Goal: Task Accomplishment & Management: Manage account settings

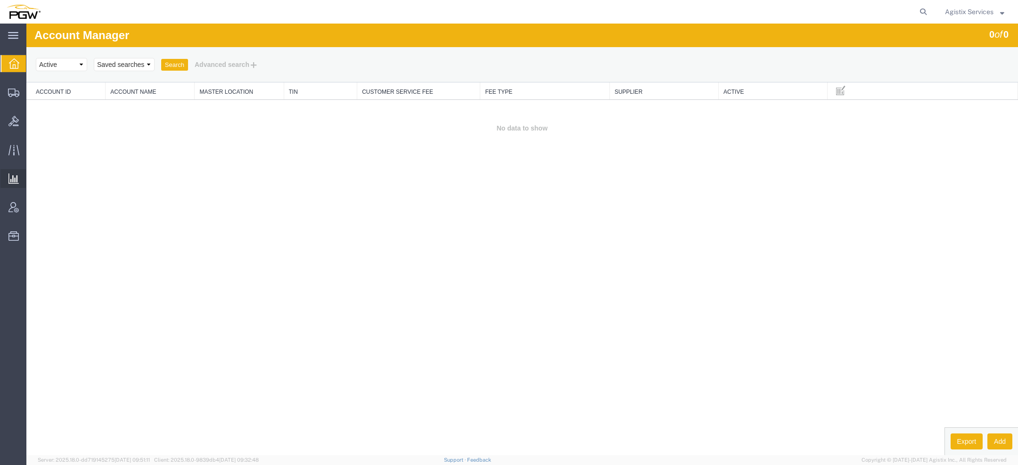
click at [0, 0] on span "Ad Hoc Reports" at bounding box center [0, 0] width 0 height 0
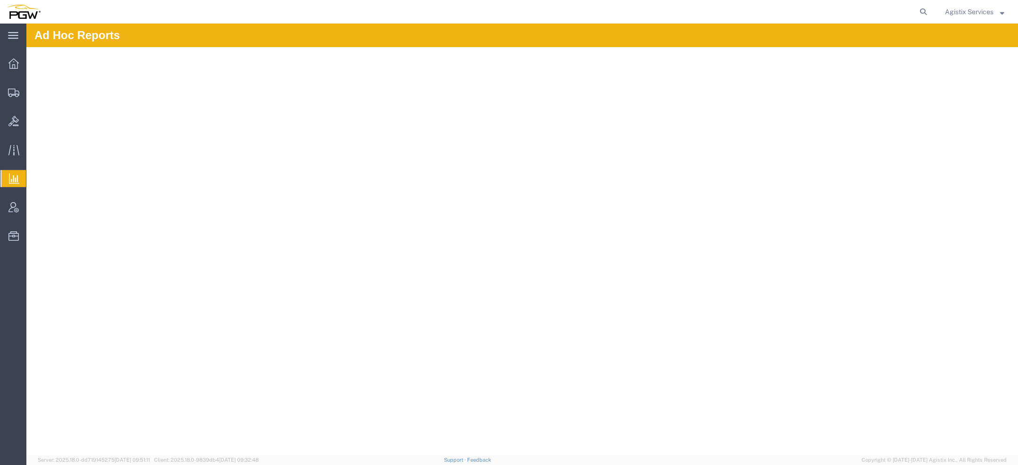
click at [0, 0] on span "Saved Reports" at bounding box center [0, 0] width 0 height 0
click at [0, 0] on span "Ad Hoc Reports" at bounding box center [0, 0] width 0 height 0
click at [966, 14] on span "Agistix Services" at bounding box center [969, 12] width 49 height 10
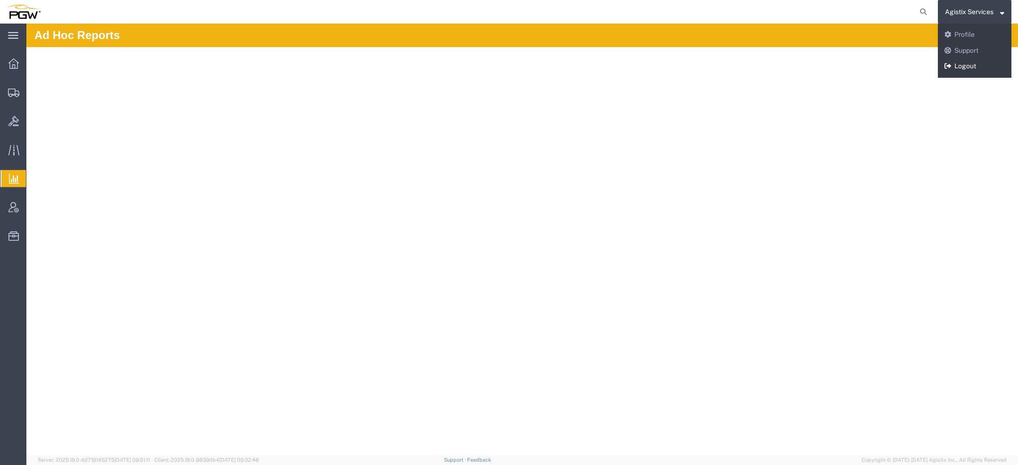
click at [956, 67] on link "Logout" at bounding box center [973, 66] width 73 height 16
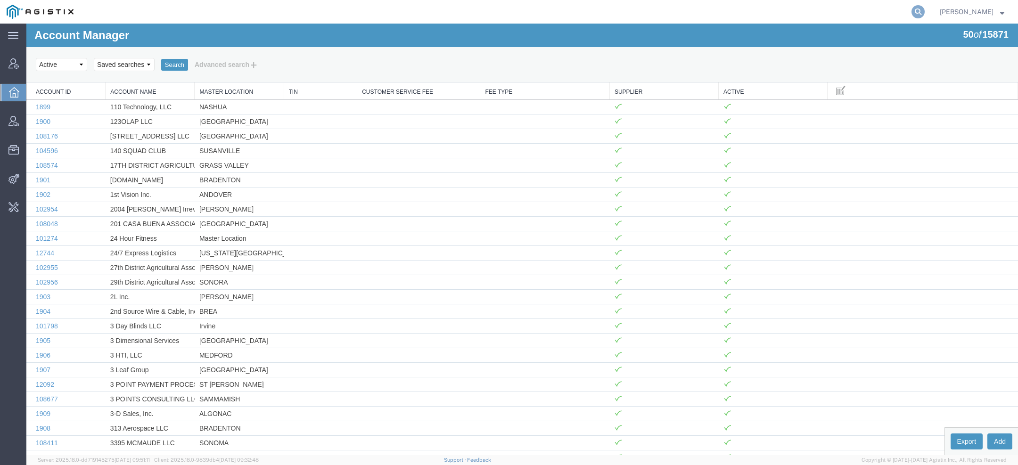
click at [921, 13] on icon at bounding box center [917, 11] width 13 height 13
paste input "56085063"
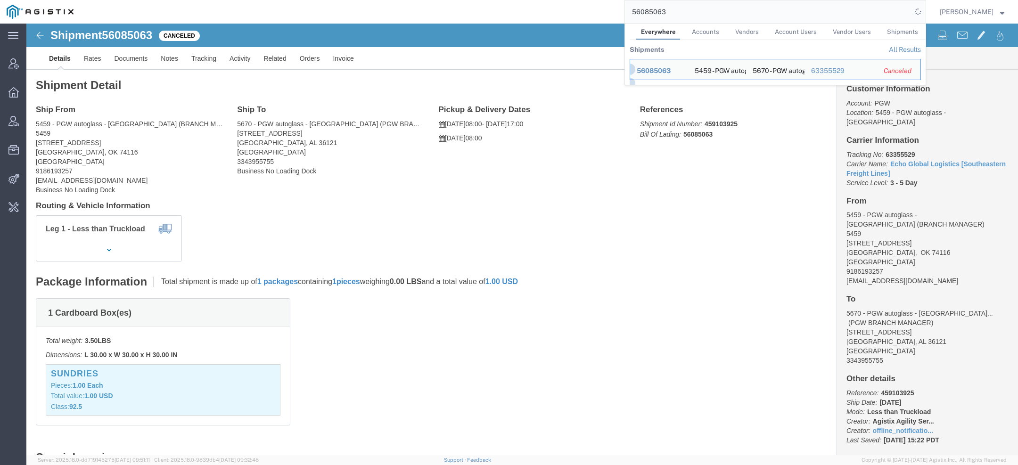
drag, startPoint x: 670, startPoint y: 8, endPoint x: 411, endPoint y: -27, distance: 261.5
click at [411, 0] on html "main_menu Created with Sketch. Collapse Menu Account Manager Overview Vendor Ma…" at bounding box center [509, 232] width 1018 height 465
paste input "403504"
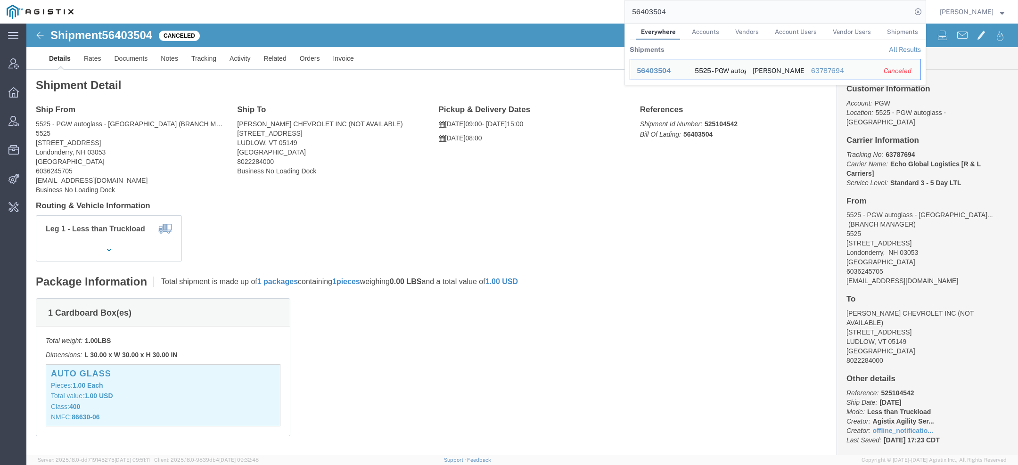
drag, startPoint x: 654, startPoint y: 5, endPoint x: 513, endPoint y: -8, distance: 141.4
click at [513, 0] on html "main_menu Created with Sketch. Collapse Menu Account Manager Overview Vendor Ma…" at bounding box center [509, 232] width 1018 height 465
paste input "1695026490"
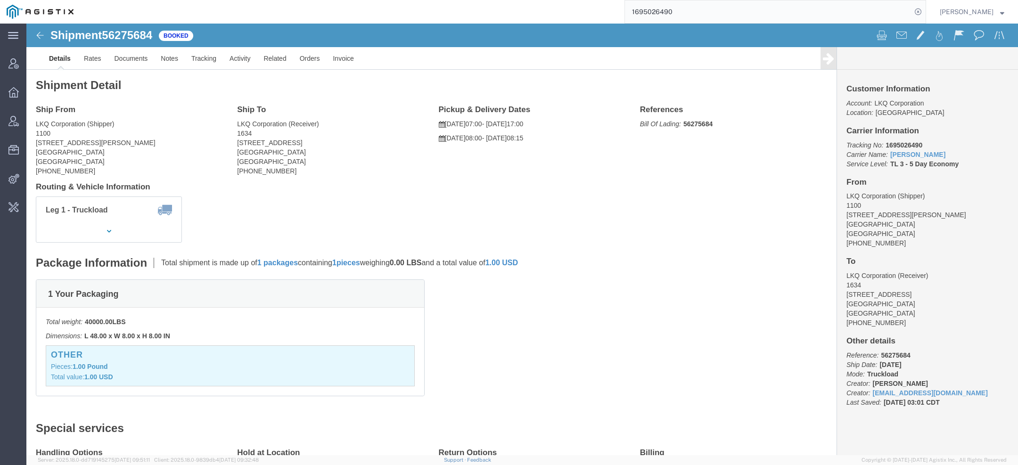
click b "56275684"
copy b "56275684"
click link "Documents"
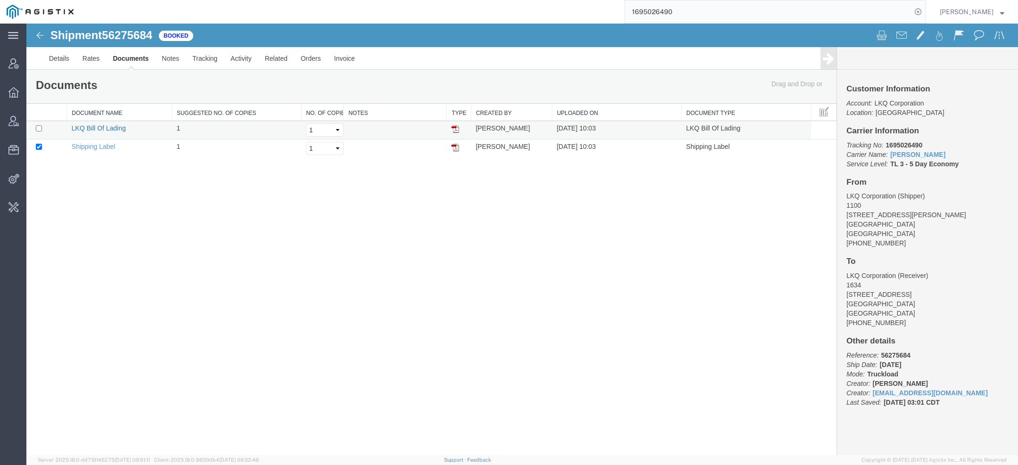
click at [112, 126] on link "LKQ Bill Of Lading" at bounding box center [99, 128] width 54 height 8
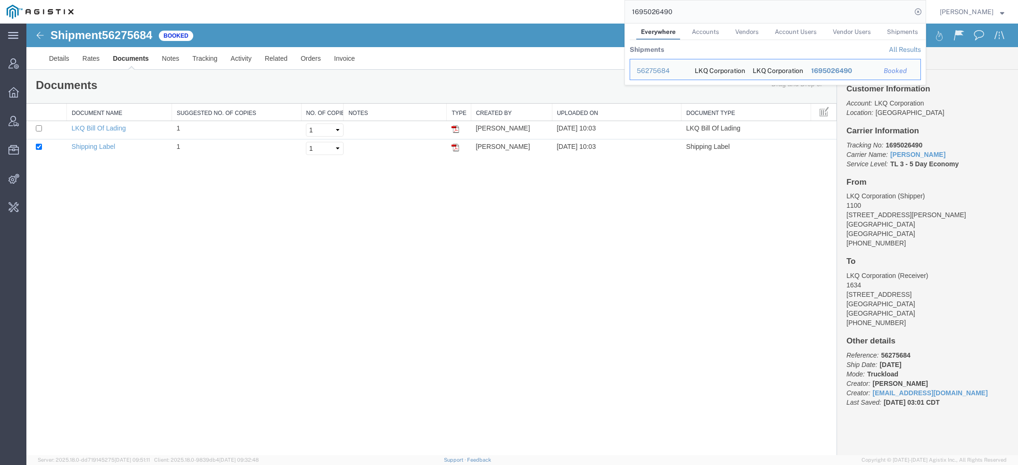
drag, startPoint x: 689, startPoint y: 15, endPoint x: 358, endPoint y: -6, distance: 331.3
click at [358, 0] on html "main_menu Created with Sketch. Collapse Menu Account Manager Overview Vendor Ma…" at bounding box center [509, 232] width 1018 height 465
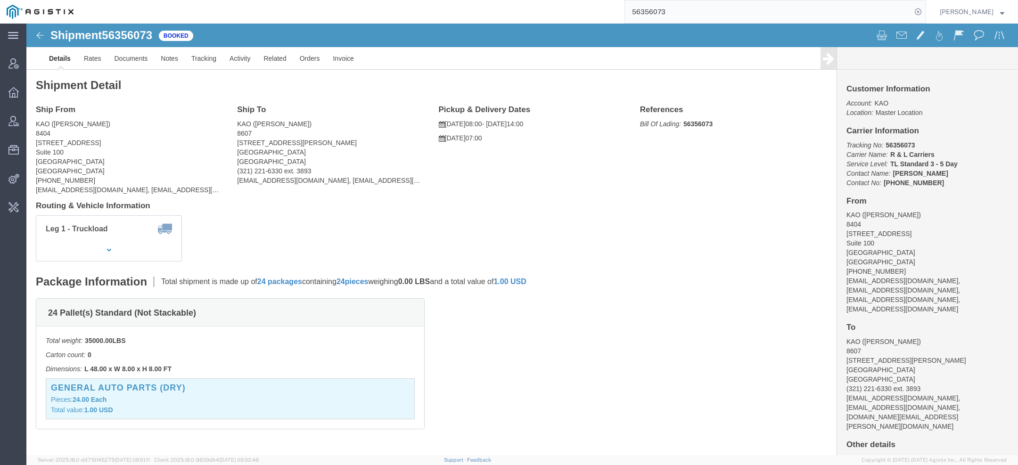
click b "56356073"
copy b "56356073"
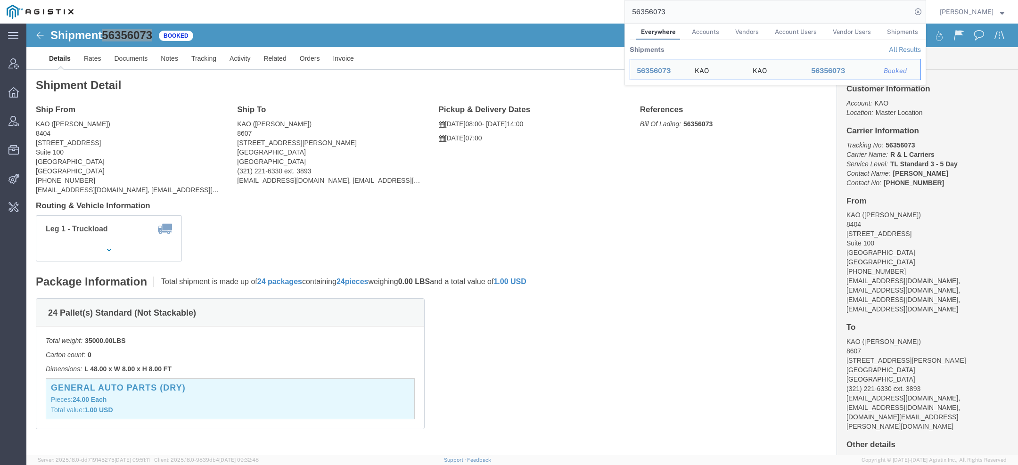
drag, startPoint x: 682, startPoint y: 16, endPoint x: 388, endPoint y: -28, distance: 296.7
click at [388, 0] on html "main_menu Created with Sketch. Collapse Menu Account Manager Overview Vendor Ma…" at bounding box center [509, 232] width 1018 height 465
paste input "19475630"
click at [668, 70] on div "56070605" at bounding box center [658, 71] width 45 height 10
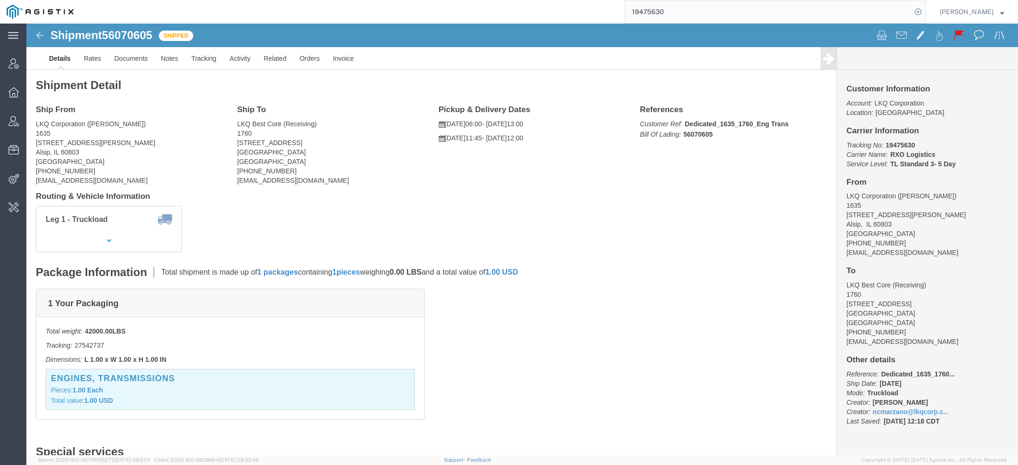
click b "19475630"
copy b "19475630"
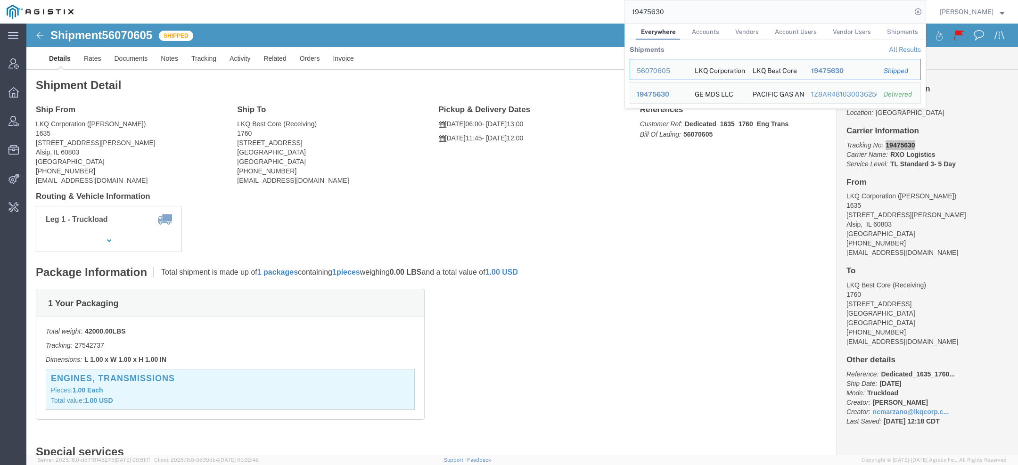
click at [735, 12] on input "19475630" at bounding box center [768, 11] width 286 height 23
click div "Shipment Detail Ship From LKQ Corporation ([PERSON_NAME]) [STREET_ADDRESS][PERS…"
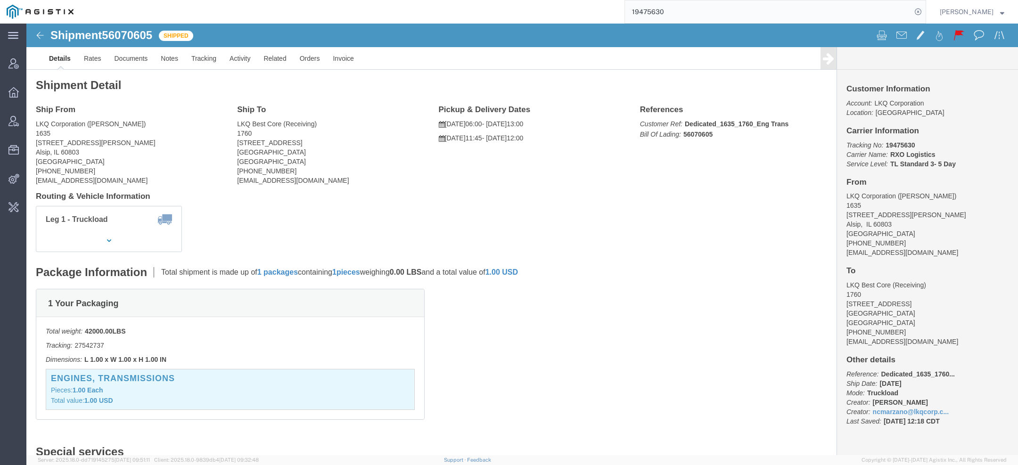
drag, startPoint x: 644, startPoint y: 0, endPoint x: 505, endPoint y: -9, distance: 139.8
click at [505, 0] on html "main_menu Created with Sketch. Collapse Menu Account Manager Overview Vendor Ma…" at bounding box center [509, 232] width 1018 height 465
click at [657, 11] on input "19475630" at bounding box center [768, 11] width 286 height 23
click at [656, 12] on input "19475630" at bounding box center [768, 11] width 286 height 23
paste input "56070598"
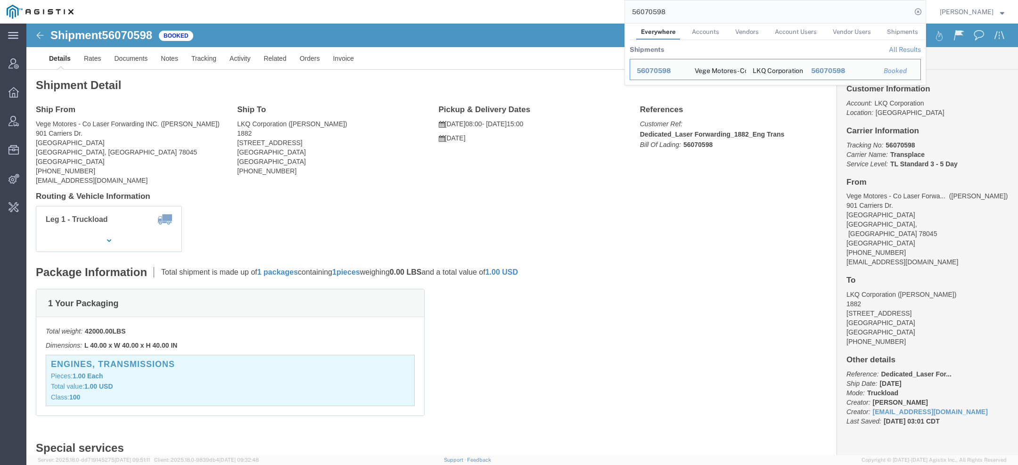
drag, startPoint x: 677, startPoint y: 10, endPoint x: 324, endPoint y: -41, distance: 356.4
click at [324, 0] on html "main_menu Created with Sketch. Collapse Menu Account Manager Overview Vendor Ma…" at bounding box center [509, 232] width 1018 height 465
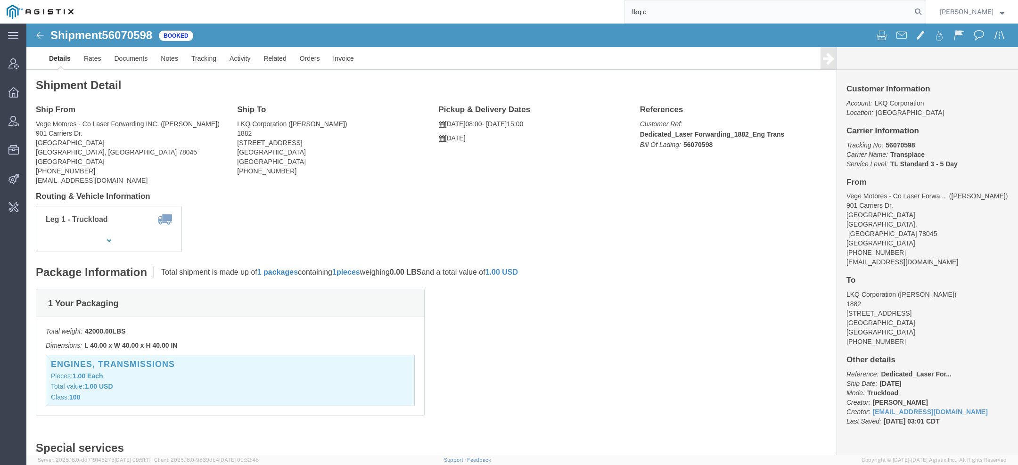
type input "lkq c"
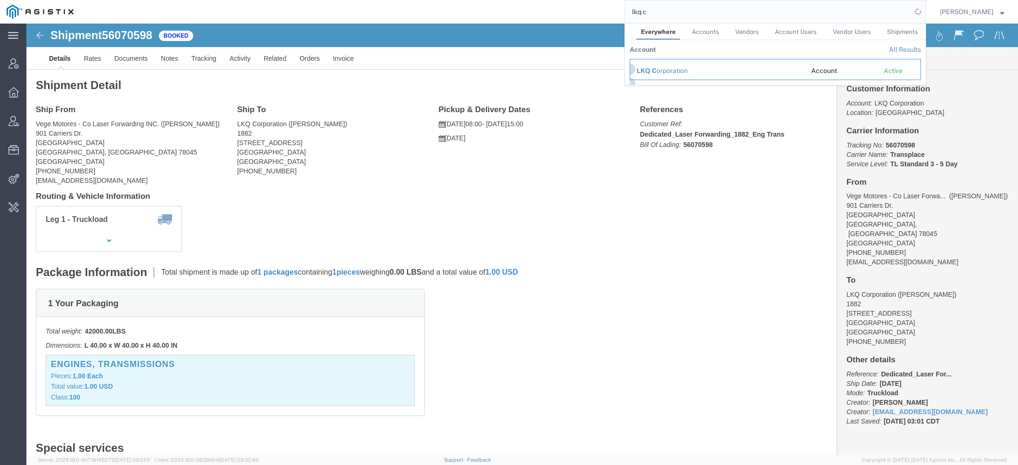
click at [653, 73] on span "LKQ C" at bounding box center [646, 71] width 20 height 8
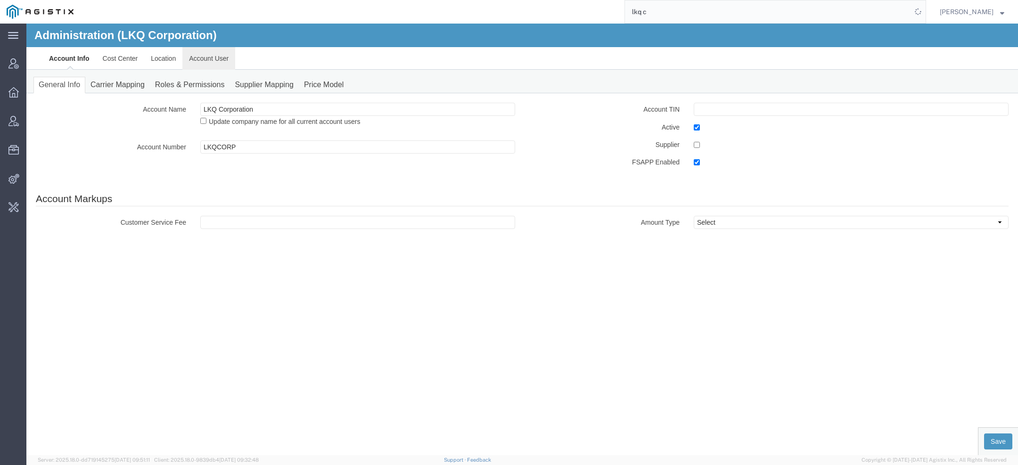
click at [211, 64] on link "Account User" at bounding box center [208, 58] width 53 height 23
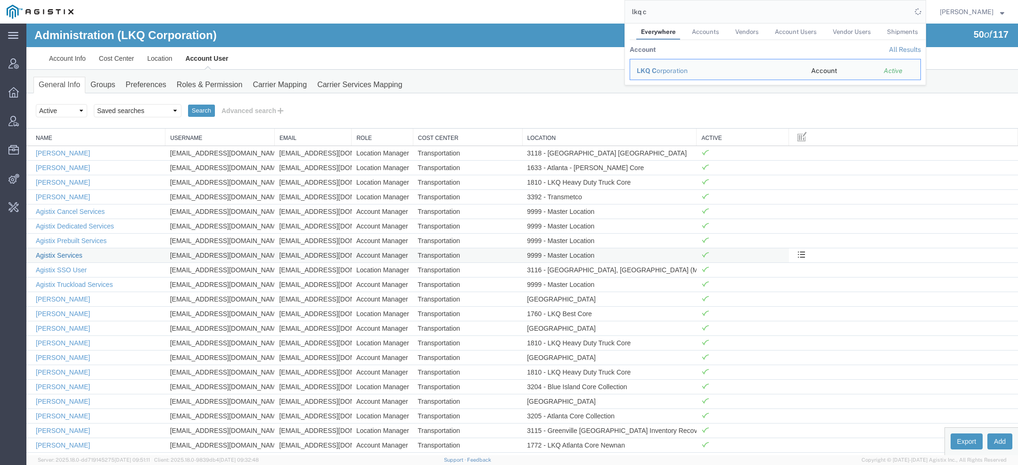
click at [75, 252] on link "Agistix Services" at bounding box center [59, 256] width 47 height 8
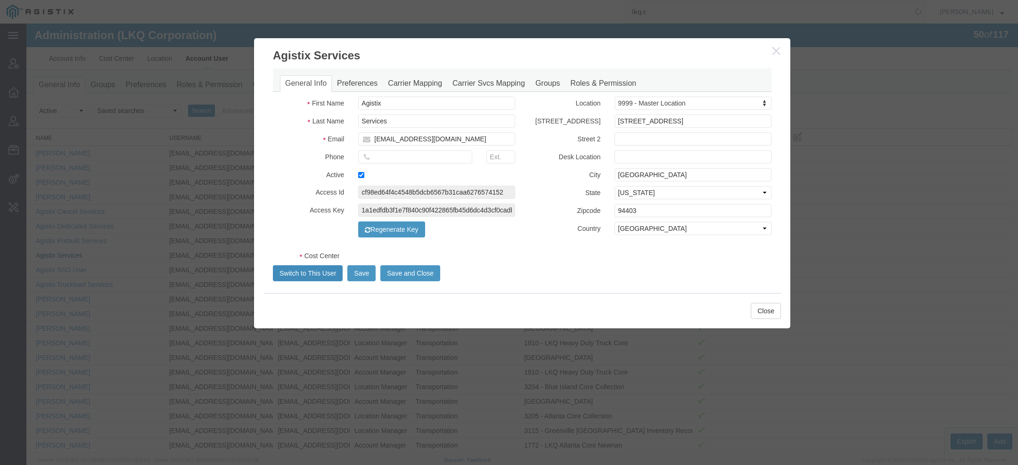
select select "COSTCENTER"
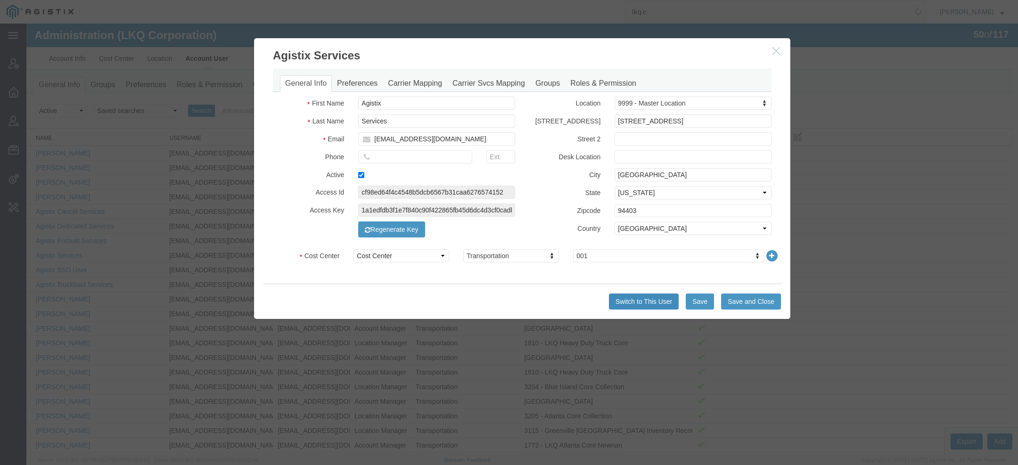
click at [645, 299] on button "Switch to This User" at bounding box center [644, 301] width 70 height 16
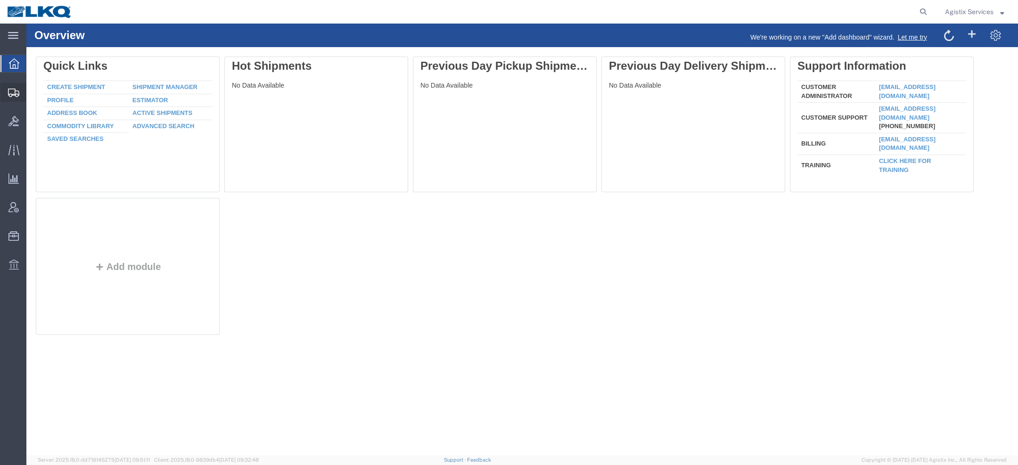
click at [16, 90] on icon at bounding box center [13, 93] width 11 height 8
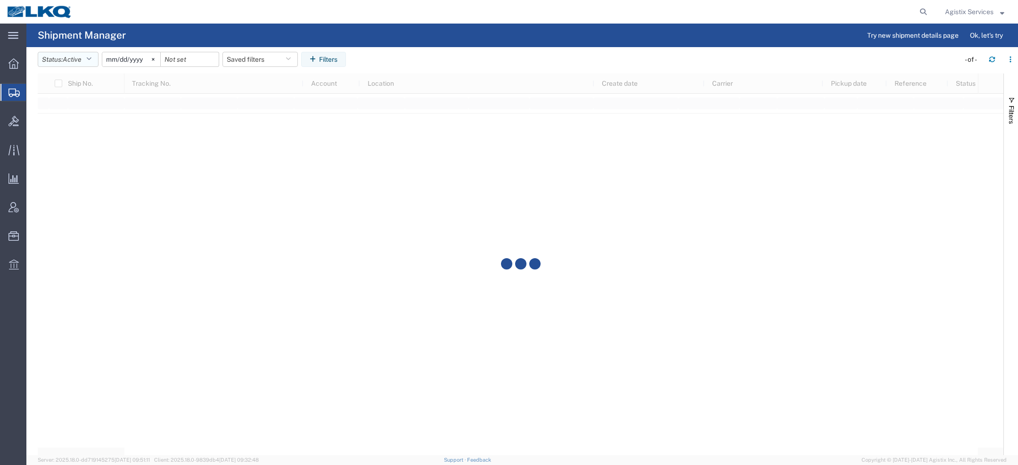
click at [81, 58] on span "Active" at bounding box center [72, 60] width 19 height 8
click at [64, 105] on span "All" at bounding box center [93, 109] width 110 height 15
click at [997, 96] on div at bounding box center [520, 264] width 965 height 382
click at [1011, 100] on span "button" at bounding box center [1011, 101] width 8 height 8
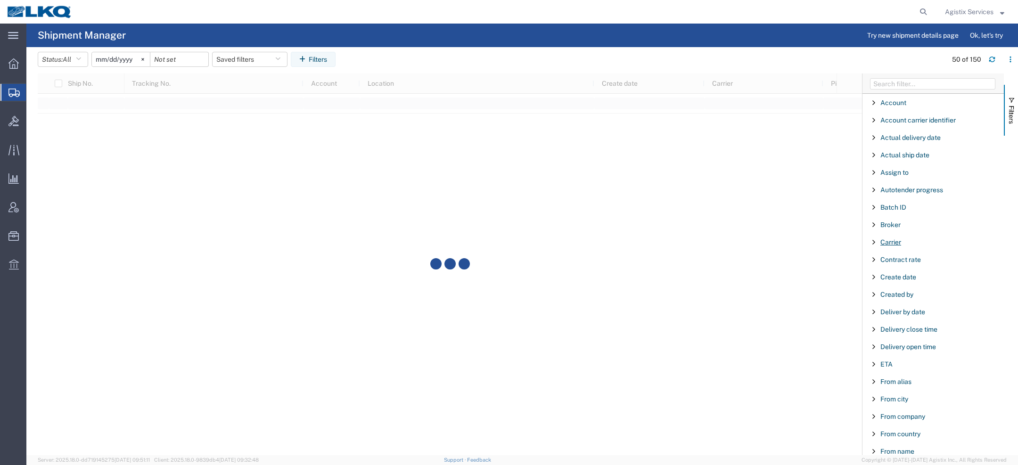
click at [887, 241] on span "Carrier" at bounding box center [890, 242] width 21 height 8
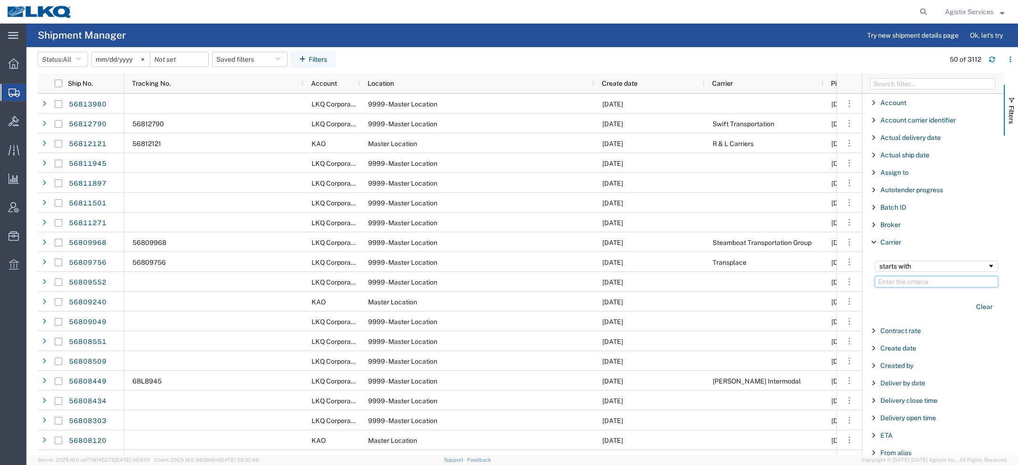
paste input "Transplace"
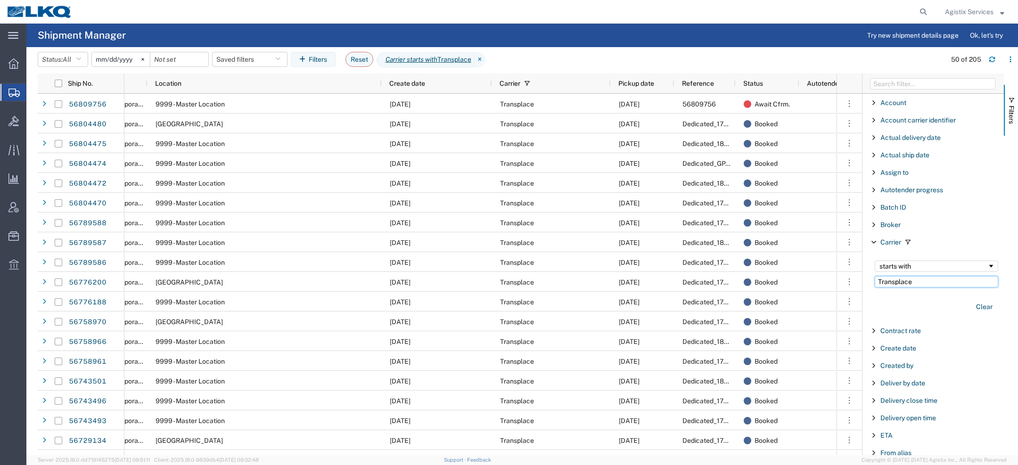
type input "Transplace"
click at [100, 62] on input "2025-08-12" at bounding box center [121, 59] width 58 height 14
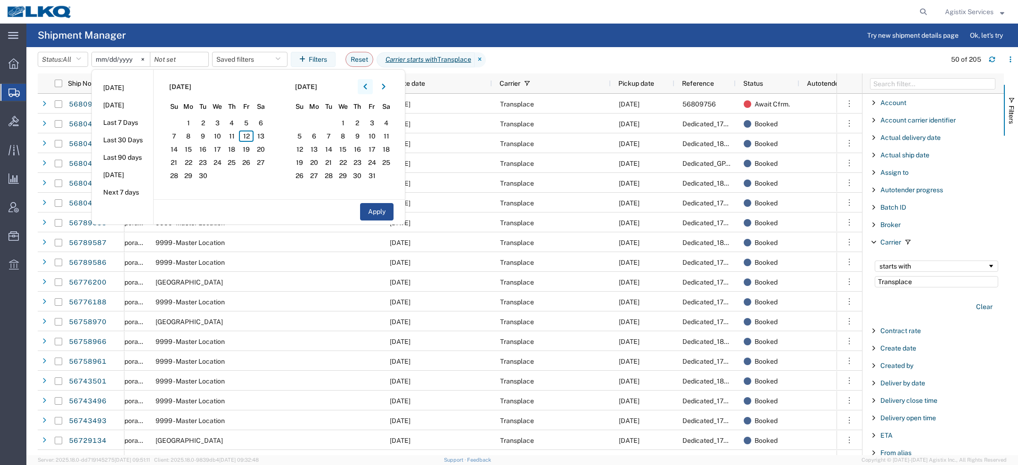
click at [367, 89] on icon "button" at bounding box center [365, 86] width 4 height 7
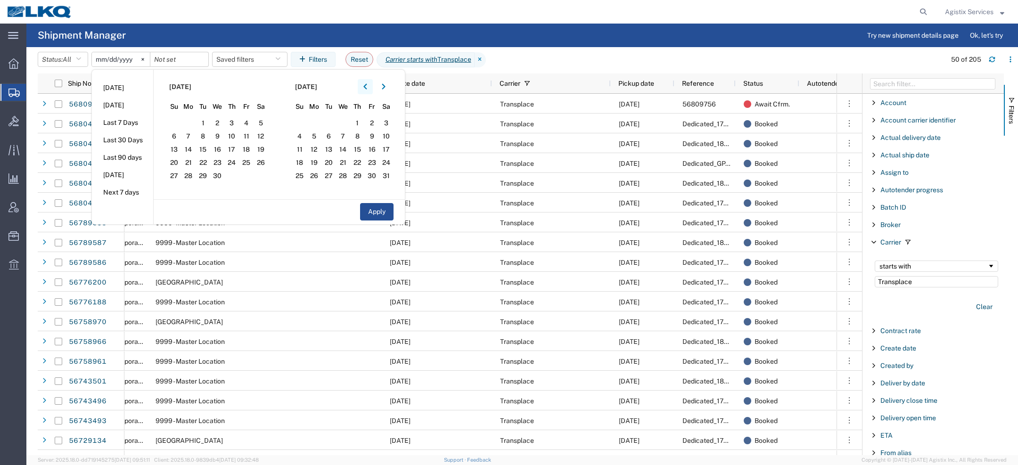
click at [367, 89] on icon "button" at bounding box center [365, 86] width 4 height 7
click at [347, 124] on span "1" at bounding box center [342, 122] width 15 height 11
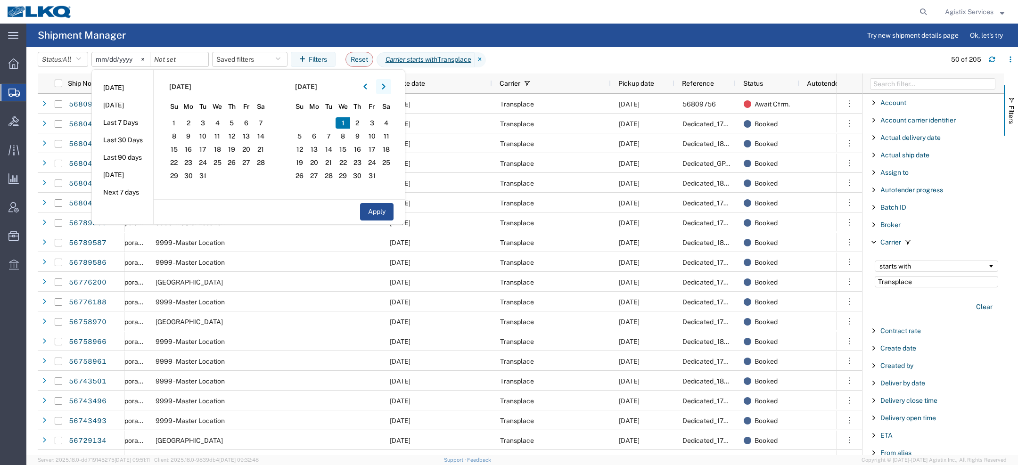
click at [385, 87] on icon "button" at bounding box center [384, 86] width 4 height 7
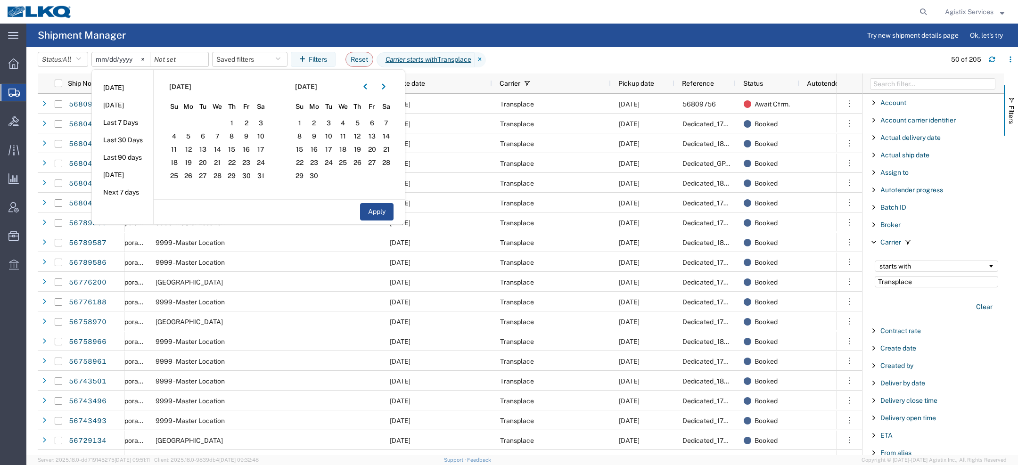
click at [387, 79] on section "June 2025 Su Mo Tu We Th Fr Sa 1 2 3 4 5 6 7 8 9 10 11 12 13 14 15 16 17 18 19 …" at bounding box center [342, 135] width 126 height 130
click at [385, 90] on icon "button" at bounding box center [384, 86] width 4 height 7
click at [385, 88] on icon "button" at bounding box center [384, 86] width 4 height 7
click at [376, 135] on span "12" at bounding box center [372, 135] width 15 height 11
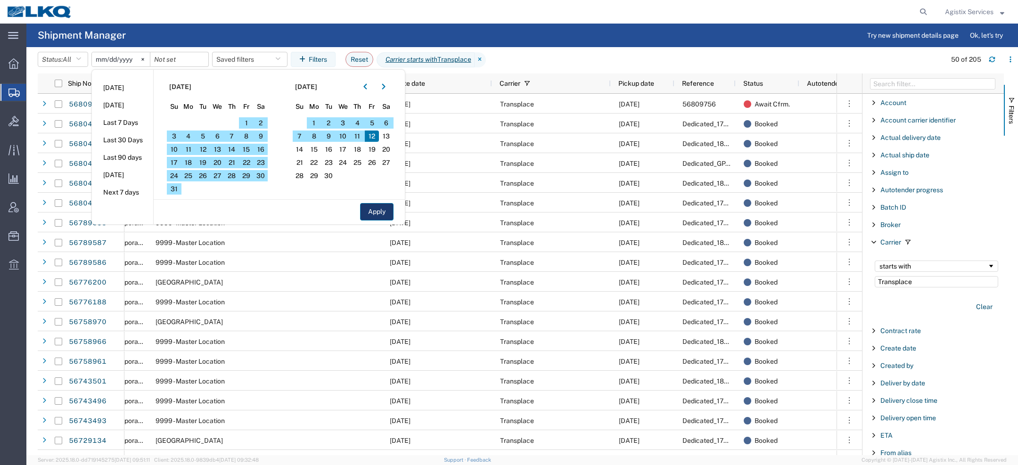
click at [377, 210] on button "Apply" at bounding box center [376, 211] width 33 height 17
type input "2025-01-01"
type input "2025-09-12"
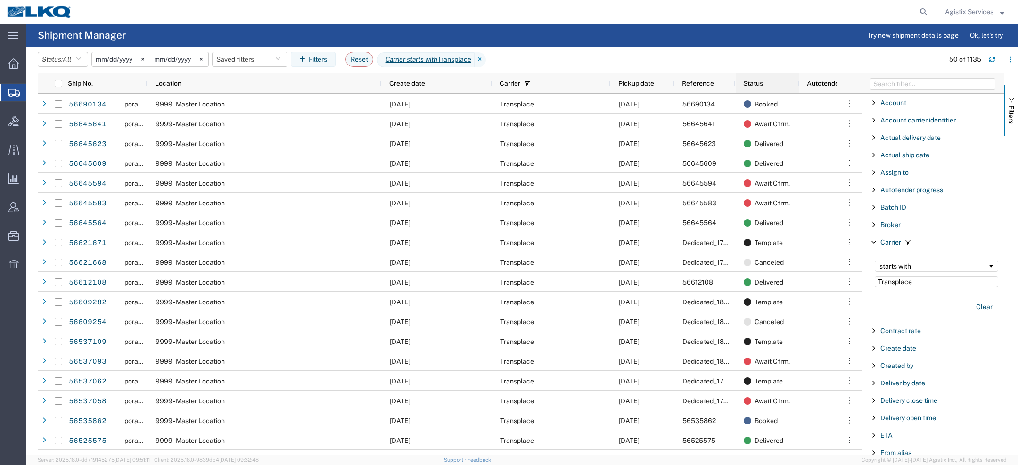
click at [775, 86] on div "Status" at bounding box center [769, 83] width 52 height 15
click at [775, 86] on div "Status 1" at bounding box center [769, 83] width 52 height 15
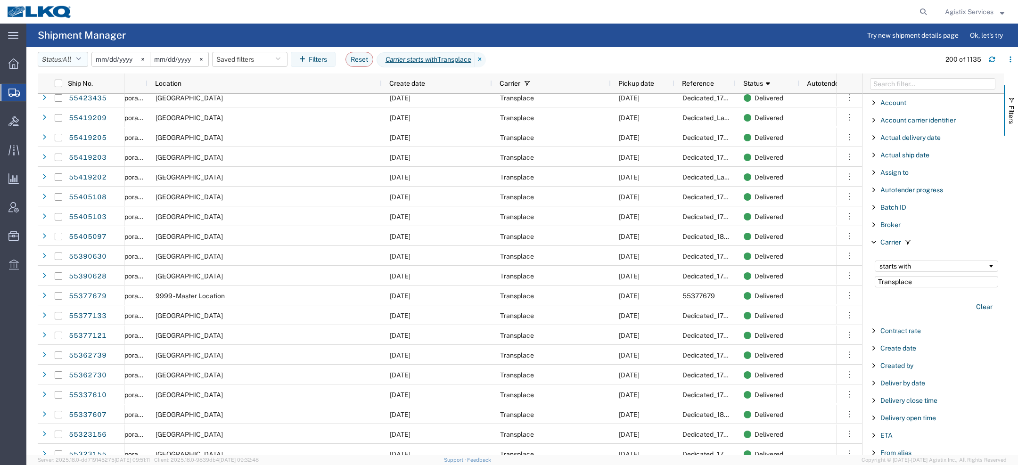
click at [81, 58] on icon "button" at bounding box center [78, 59] width 5 height 7
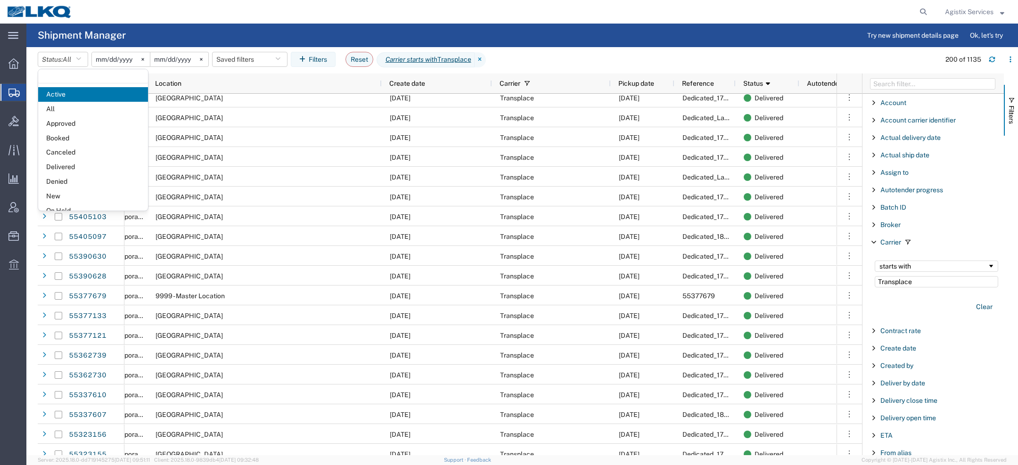
click at [189, 39] on agx-page-header "Shipment Manager Try new shipment details page Ok, let's try" at bounding box center [521, 36] width 991 height 24
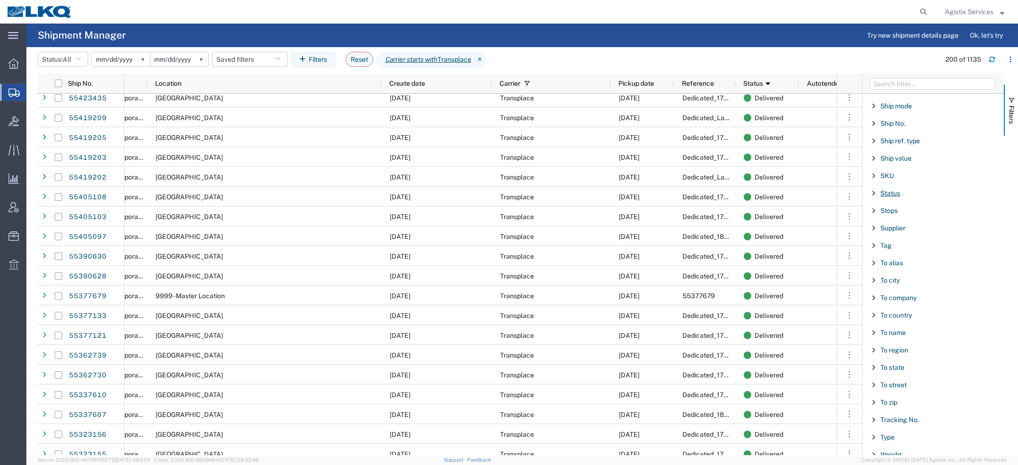
click at [887, 189] on span "Status" at bounding box center [890, 193] width 20 height 8
click at [896, 221] on div "includes excludes Approved Awaiting Confirmation Booked Canceled Denied Deliver…" at bounding box center [936, 316] width 135 height 220
click at [893, 217] on select "includes excludes" at bounding box center [935, 219] width 123 height 15
click at [874, 212] on select "includes excludes" at bounding box center [935, 219] width 123 height 15
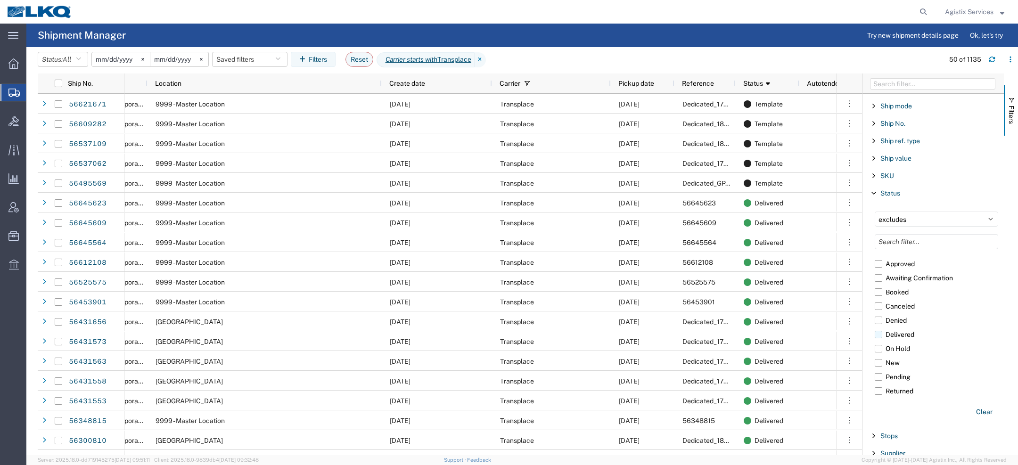
click at [879, 332] on label "Delivered" at bounding box center [935, 334] width 123 height 14
click at [0, 0] on input "Delivered" at bounding box center [0, 0] width 0 height 0
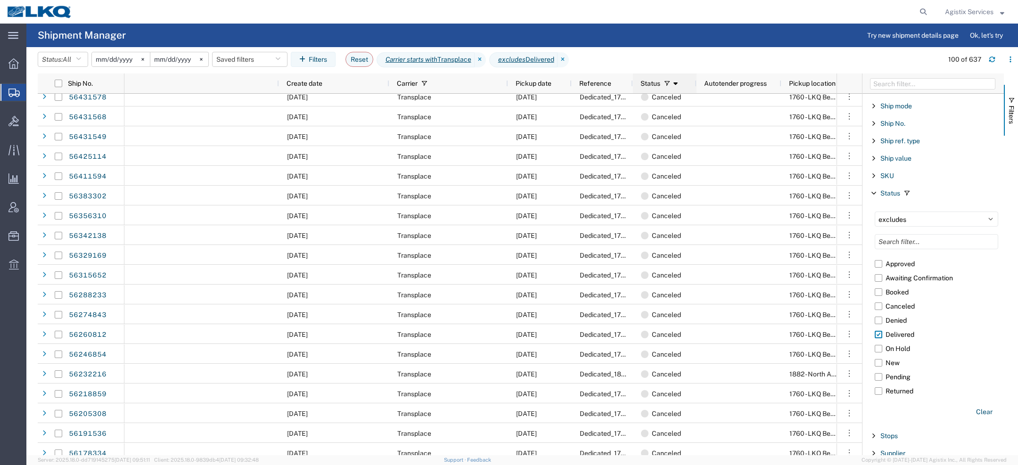
click at [653, 83] on span "Status" at bounding box center [650, 84] width 20 height 8
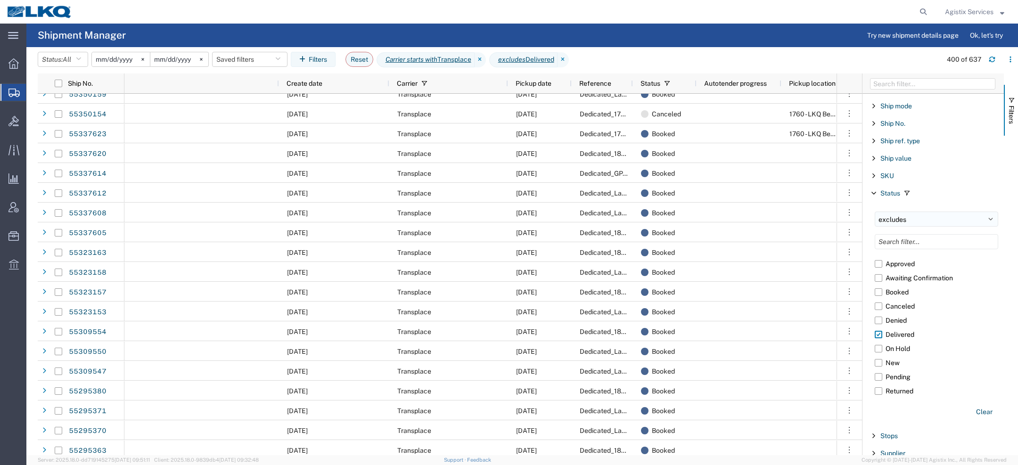
click at [907, 212] on select "includes excludes" at bounding box center [935, 219] width 123 height 15
select select "in"
click at [874, 212] on select "includes excludes" at bounding box center [935, 219] width 123 height 15
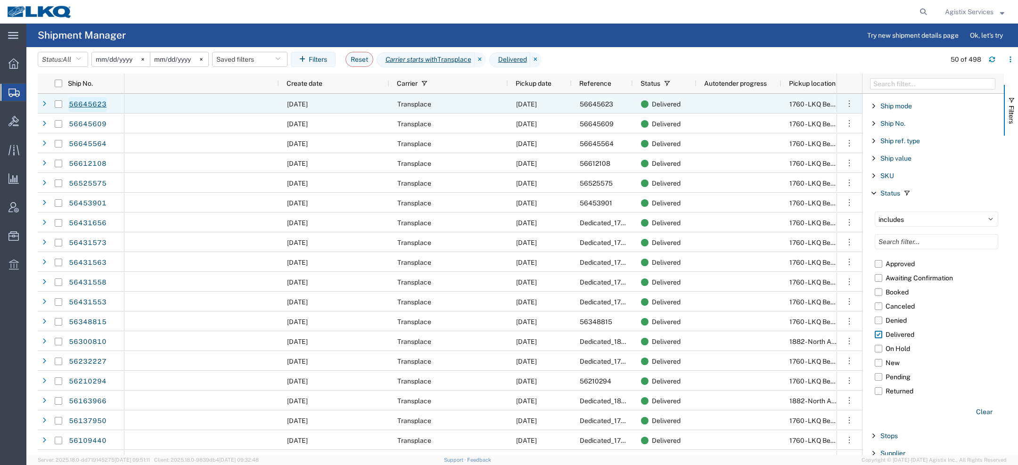
click at [91, 102] on link "56645623" at bounding box center [87, 104] width 39 height 15
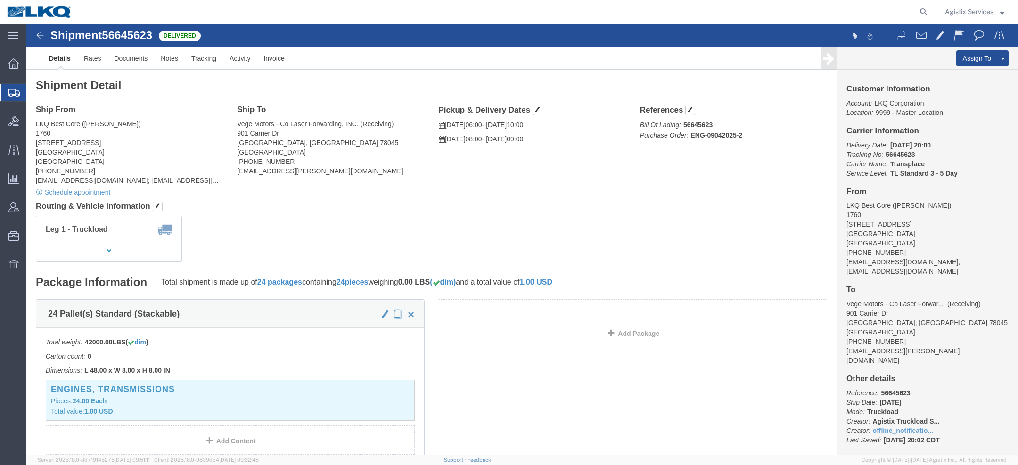
click span "56645623"
copy span "56645623"
click address "LKQ Best Core (Alfredo Canales) 1760 1714 West Mount Houston Road Houston, TX 7…"
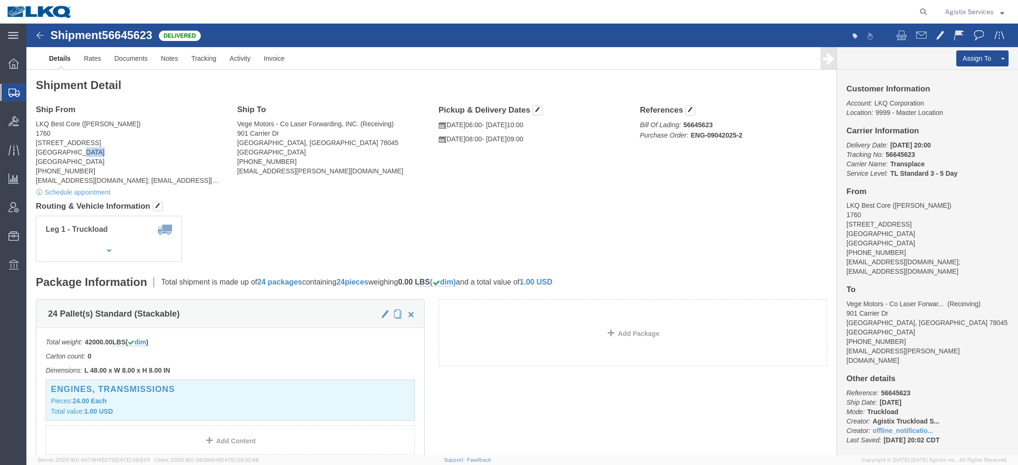
click address "LKQ Best Core (Alfredo Canales) 1760 1714 West Mount Houston Road Houston, TX 7…"
copy address "77038"
click at [974, 9] on span "Agistix Services" at bounding box center [969, 12] width 49 height 10
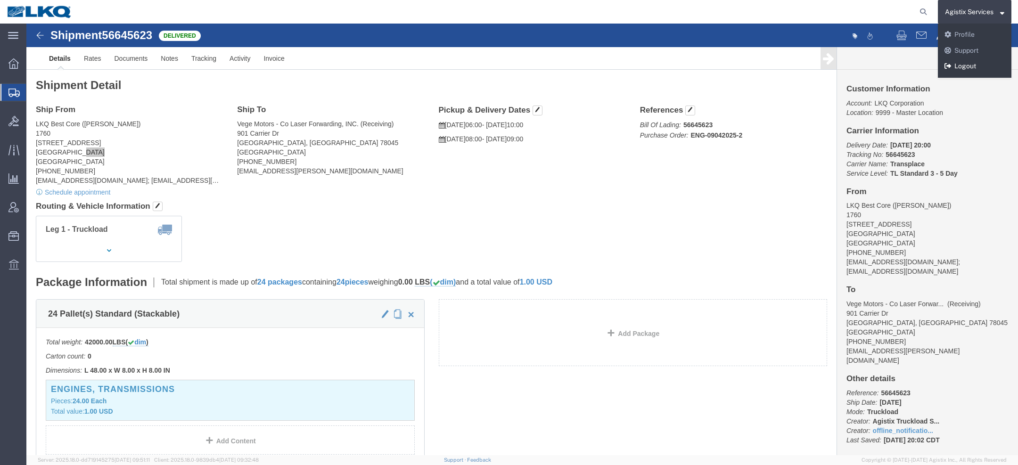
click at [971, 67] on link "Logout" at bounding box center [973, 66] width 73 height 16
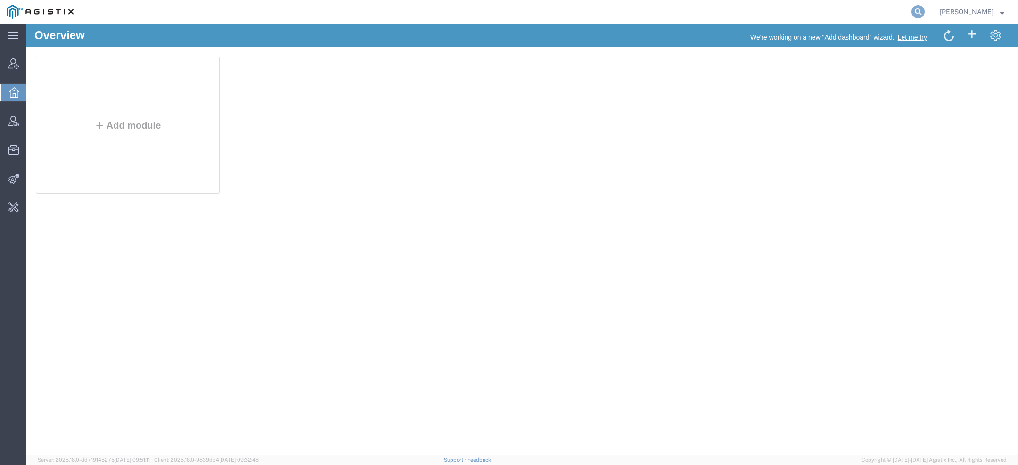
click at [922, 10] on icon at bounding box center [917, 11] width 13 height 13
paste input "PHX9644010"
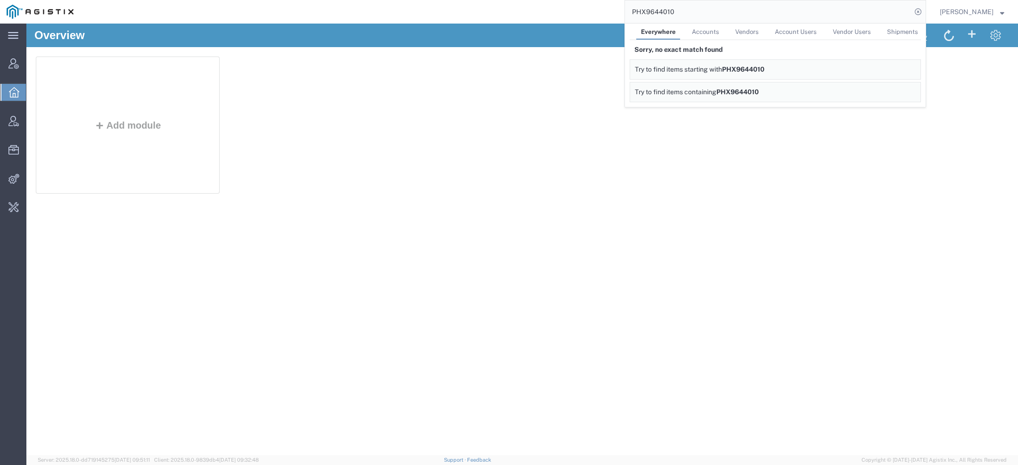
drag, startPoint x: 680, startPoint y: 11, endPoint x: 411, endPoint y: 11, distance: 269.5
click at [478, 11] on div "PHX9644010 Everywhere Accounts Vendors Account Users Vendor Users Shipments Sor…" at bounding box center [503, 12] width 846 height 24
paste input "CELPLAN TECHNOLOGIES"
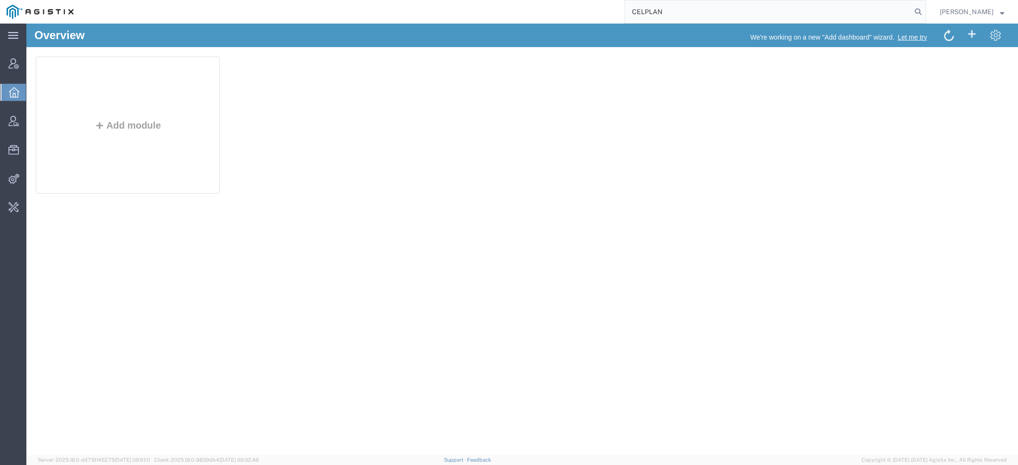
type input "CELPLAN"
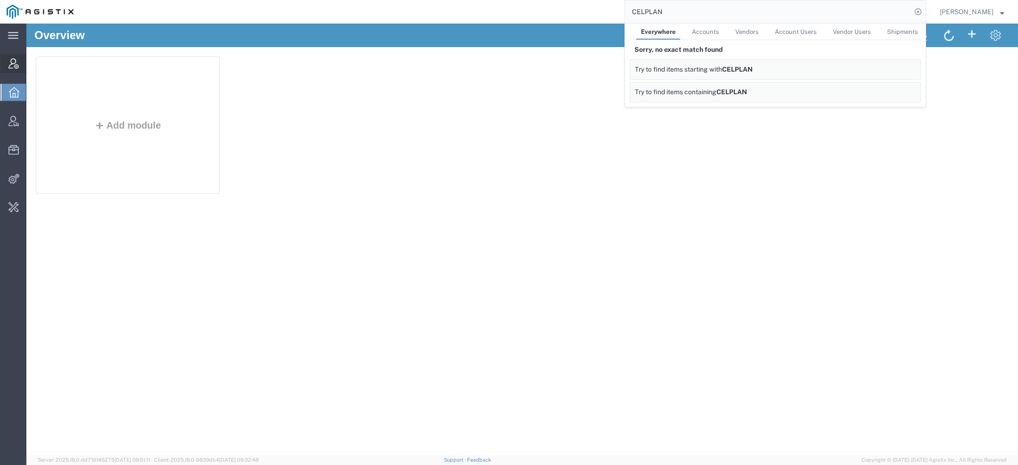
click at [9, 67] on icon at bounding box center [13, 63] width 10 height 10
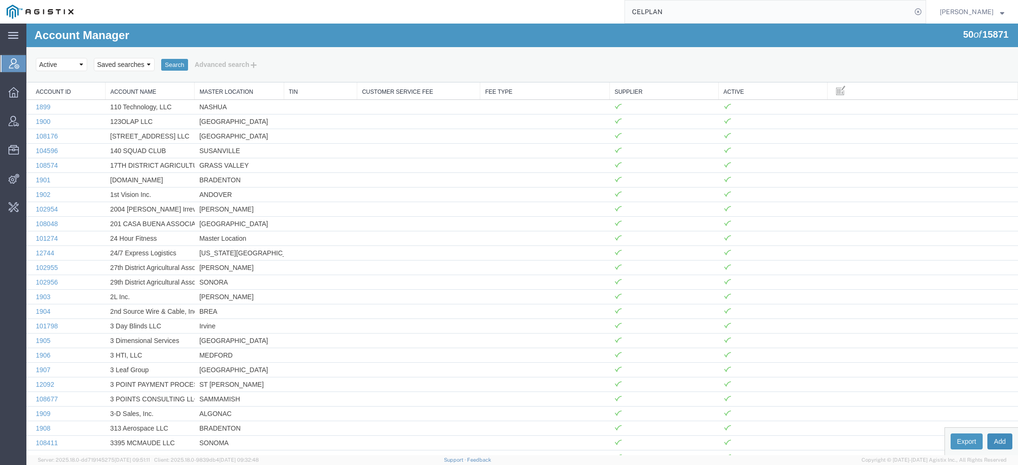
click at [996, 437] on button "Add" at bounding box center [999, 441] width 25 height 16
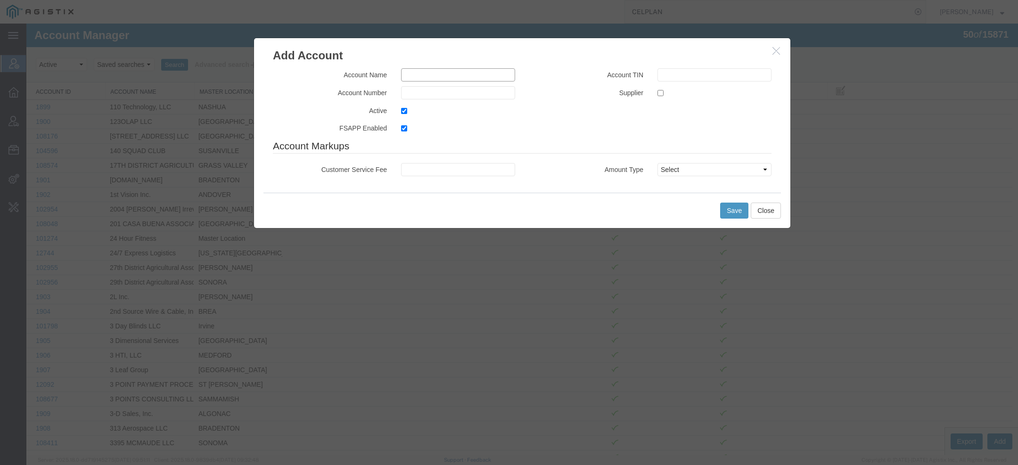
click at [409, 75] on input "text" at bounding box center [458, 74] width 114 height 13
paste input "CELPLAN TECHNOLOGIES"
click at [369, 129] on label "FSAPP Enabled" at bounding box center [330, 127] width 128 height 11
copy label "n"
click at [407, 76] on input "CELPLAN TECHNOLOGIES" at bounding box center [458, 74] width 114 height 13
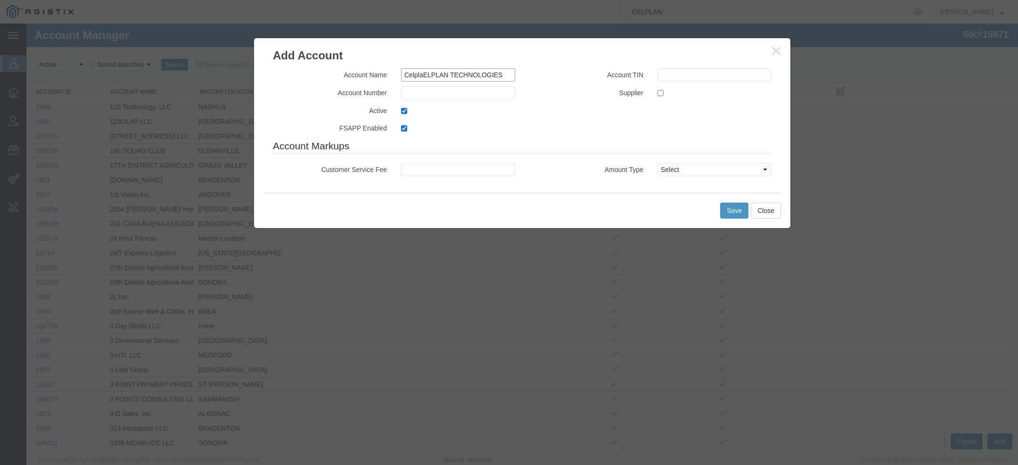
paste input "n"
drag, startPoint x: 466, startPoint y: 75, endPoint x: 631, endPoint y: 79, distance: 164.9
click at [631, 80] on div "Account Name Celplan Technologies ELPLAN TECHNOLOGIES Account Number Active FSA…" at bounding box center [522, 103] width 513 height 71
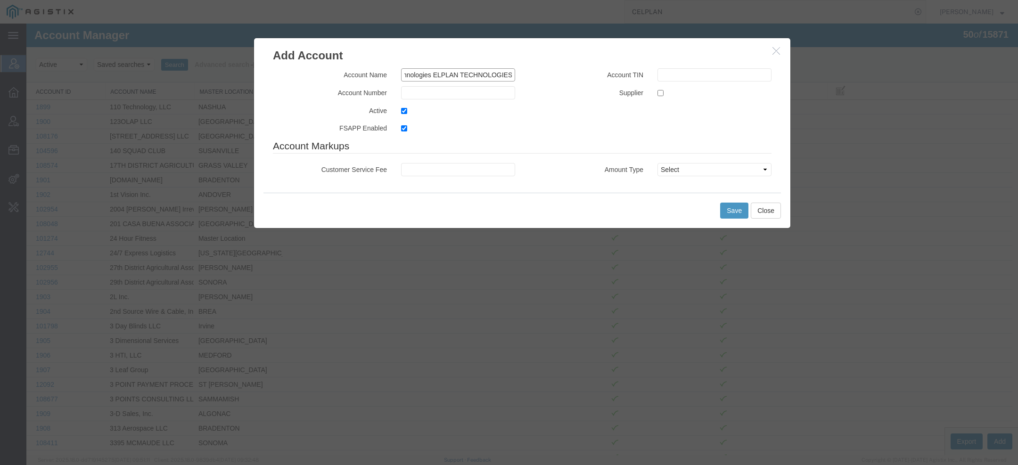
drag, startPoint x: 464, startPoint y: 75, endPoint x: 655, endPoint y: 73, distance: 191.3
click at [654, 75] on div "Account Name Celplan Technologies ELPLAN TECHNOLOGIES Account Number Active FSA…" at bounding box center [522, 103] width 513 height 71
type input "Celplan Technologies"
click at [467, 92] on input "text" at bounding box center [458, 92] width 114 height 13
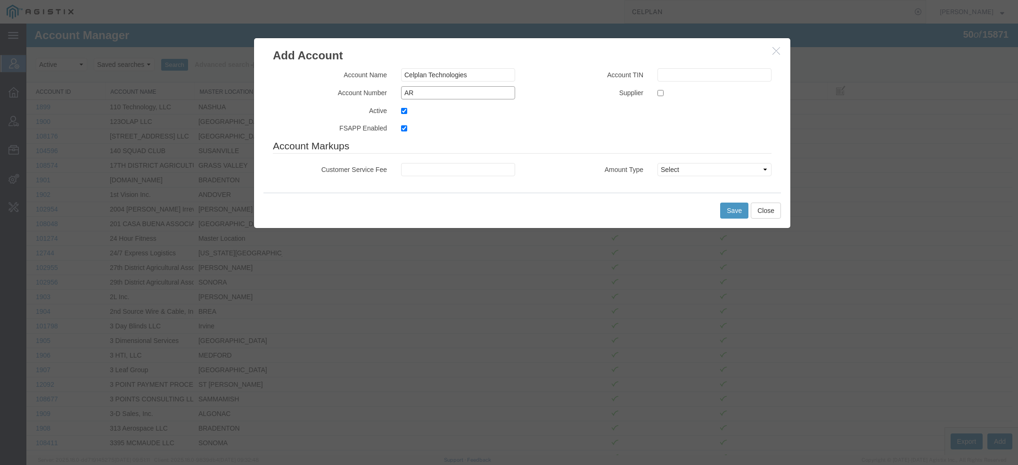
type input "A"
type input "CEPT"
click at [652, 91] on div at bounding box center [714, 92] width 128 height 13
click at [659, 93] on input "checkbox" at bounding box center [660, 93] width 6 height 6
checkbox input "true"
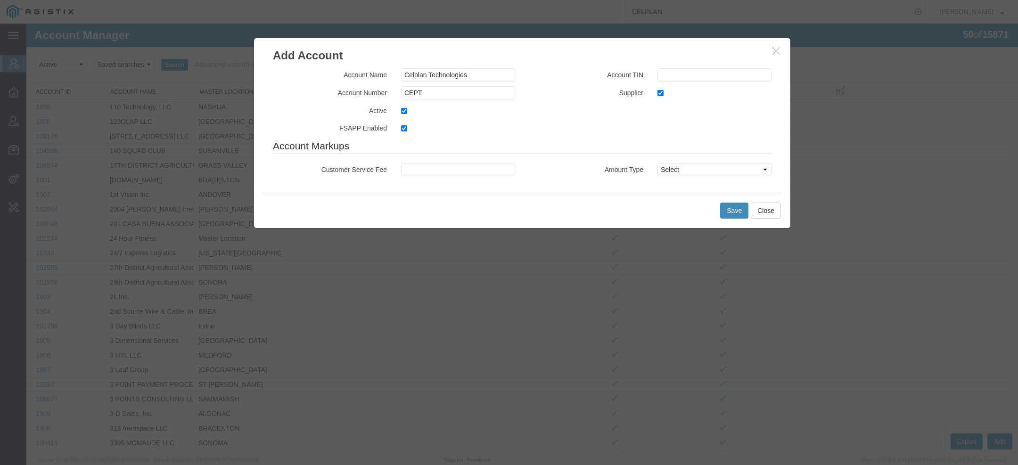
click at [739, 213] on button "Save" at bounding box center [734, 211] width 28 height 16
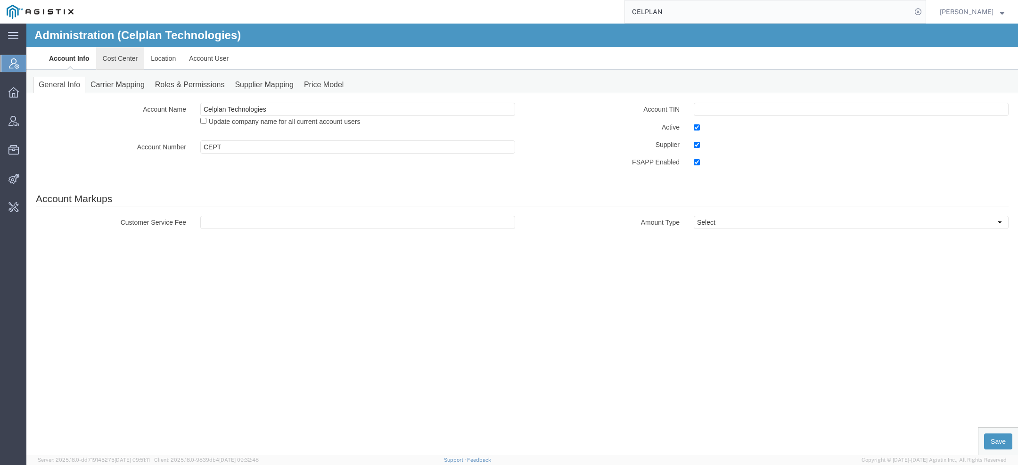
click at [131, 57] on link "Cost Center" at bounding box center [120, 58] width 49 height 23
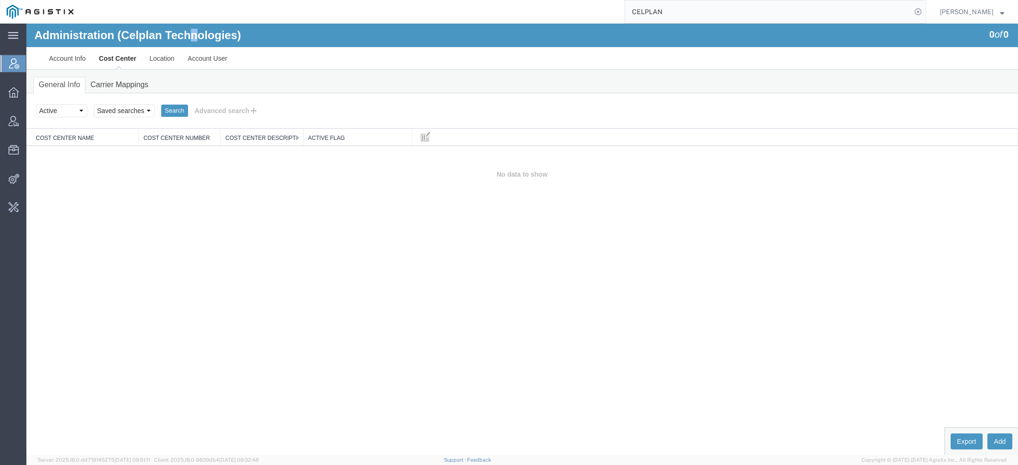
drag, startPoint x: 191, startPoint y: 37, endPoint x: 196, endPoint y: 37, distance: 5.2
click at [196, 37] on h1 "Administration (Celplan Technologies)" at bounding box center [137, 35] width 206 height 12
copy h1 "n"
click at [1008, 433] on button "Add" at bounding box center [999, 441] width 25 height 16
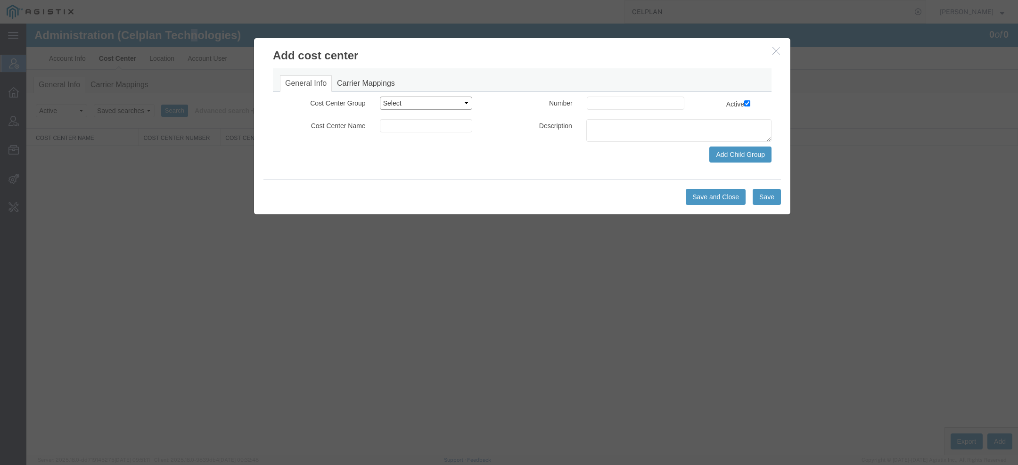
click at [417, 104] on select "Select Buyer Cost Center Department Operations Number Order Number Sales Person" at bounding box center [426, 103] width 93 height 13
select select "COSTCENTER"
click at [380, 97] on select "Select Buyer Cost Center Department Operations Number Order Number Sales Person" at bounding box center [426, 103] width 93 height 13
click at [404, 122] on input at bounding box center [426, 125] width 93 height 13
paste input "n"
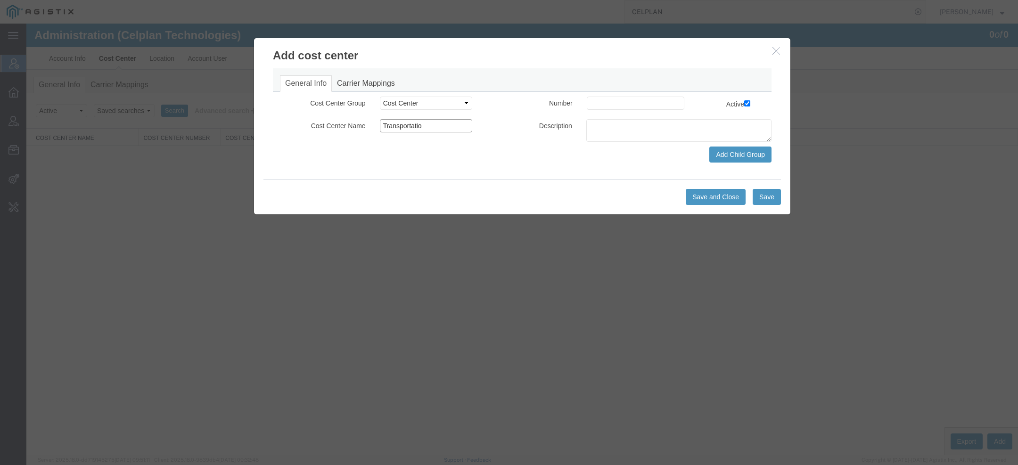
paste input "n"
type input "Transportation"
click at [625, 104] on input at bounding box center [636, 103] width 98 height 13
type input "001"
click at [713, 196] on button "Save and Close" at bounding box center [715, 197] width 60 height 16
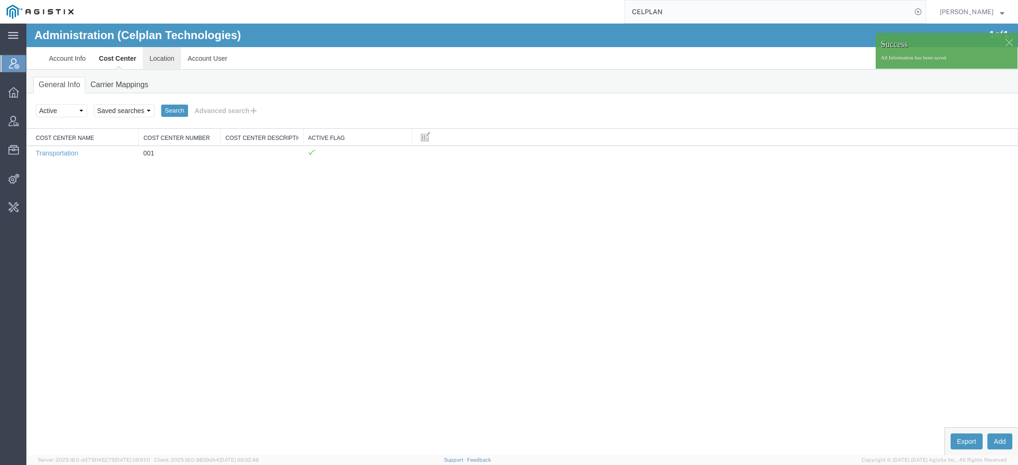
click at [162, 65] on link "Location" at bounding box center [162, 58] width 38 height 23
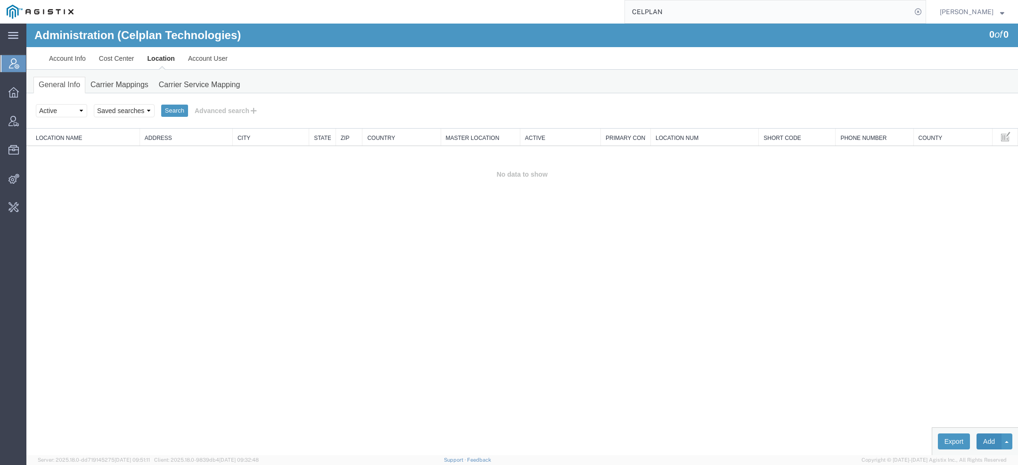
click at [986, 443] on button "Add" at bounding box center [988, 441] width 25 height 16
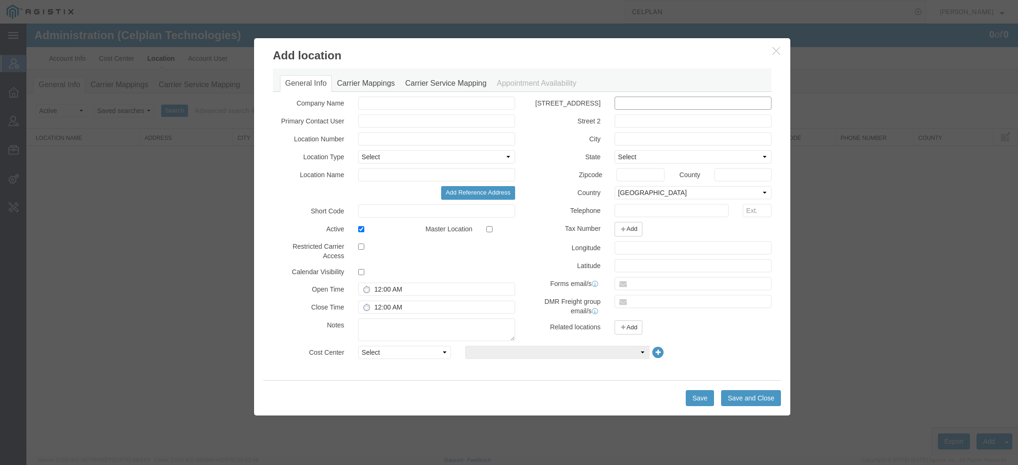
click at [627, 105] on input "text" at bounding box center [692, 103] width 157 height 13
paste input "1920 ASSOCIATION DR 4TH FL RESTON, VA 20191 cristine@celplan.com"
drag, startPoint x: 707, startPoint y: 103, endPoint x: 800, endPoint y: 105, distance: 93.8
click at [800, 105] on div "Add location General Info Carrier Mappings Carrier Service Mapping Appointment …" at bounding box center [521, 240] width 991 height 432
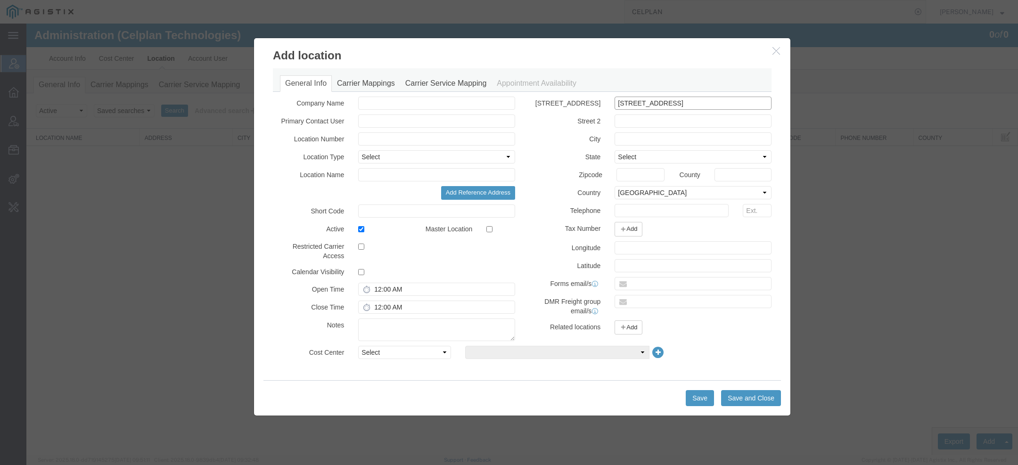
scroll to position [0, 8]
type input "1920 ASSOCIATION DR 4TH FL RESTON, VA 20191"
click at [642, 282] on input "text" at bounding box center [692, 283] width 157 height 13
paste input "cristine@celplan.com"
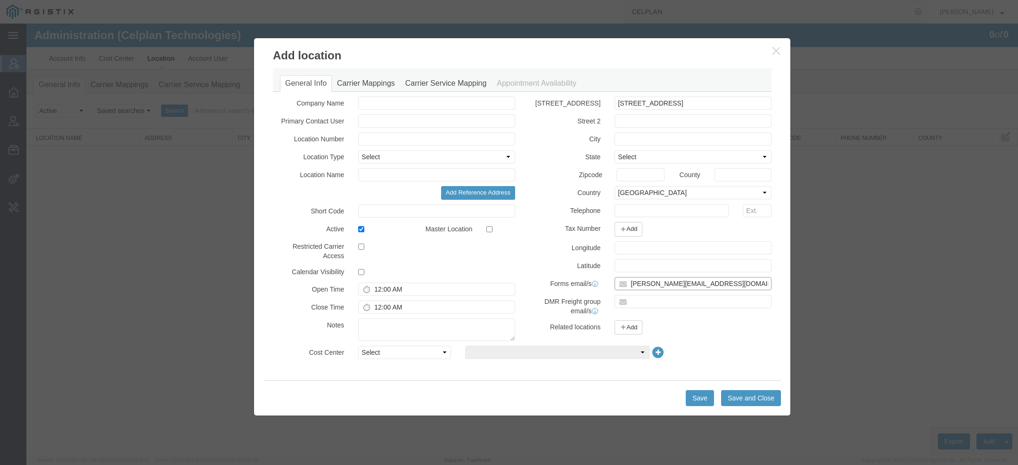
scroll to position [0, 8]
type input "cristine@celplan.com"
click at [757, 103] on input "1920 ASSOCIATION DR 4TH FL RESTON, VA 20191" at bounding box center [692, 103] width 157 height 13
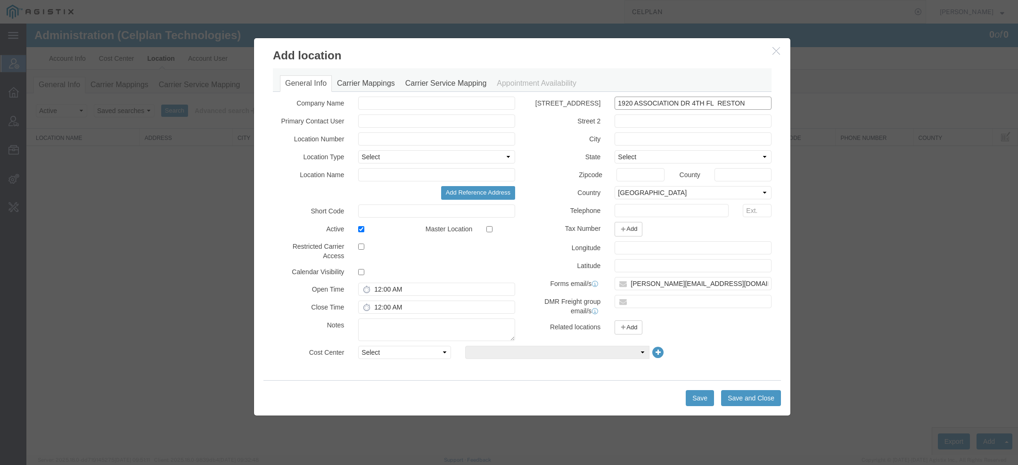
type input "1920 ASSOCIATION DR 4TH FL RESTON"
click at [655, 170] on input "text" at bounding box center [640, 174] width 48 height 13
paste input "20191"
type input "20191"
click at [736, 104] on input "1920 ASSOCIATION DR 4TH FL RESTON" at bounding box center [692, 103] width 157 height 13
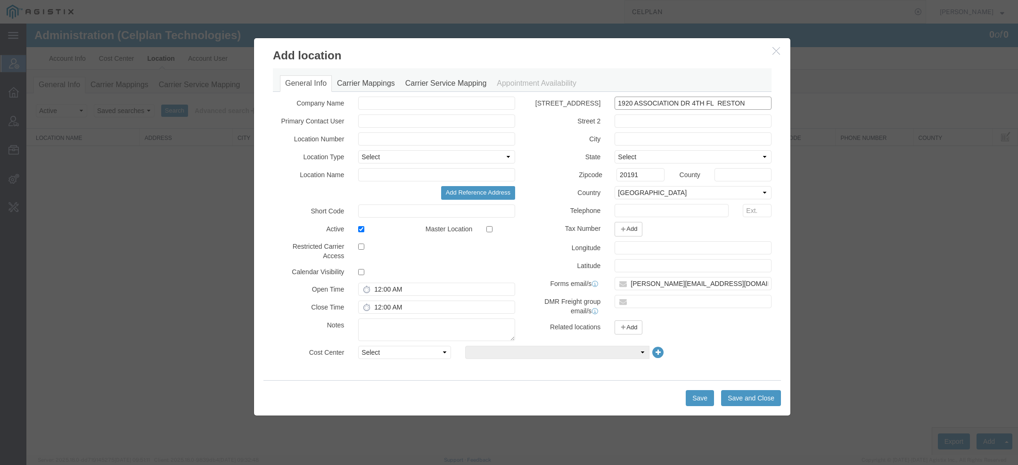
click at [736, 104] on input "1920 ASSOCIATION DR 4TH FL RESTON" at bounding box center [692, 103] width 157 height 13
type input "1920 ASSOCIATION DR 4TH FL"
click at [664, 135] on input "text" at bounding box center [692, 138] width 157 height 13
paste input "RESTON"
type input "RESTON"
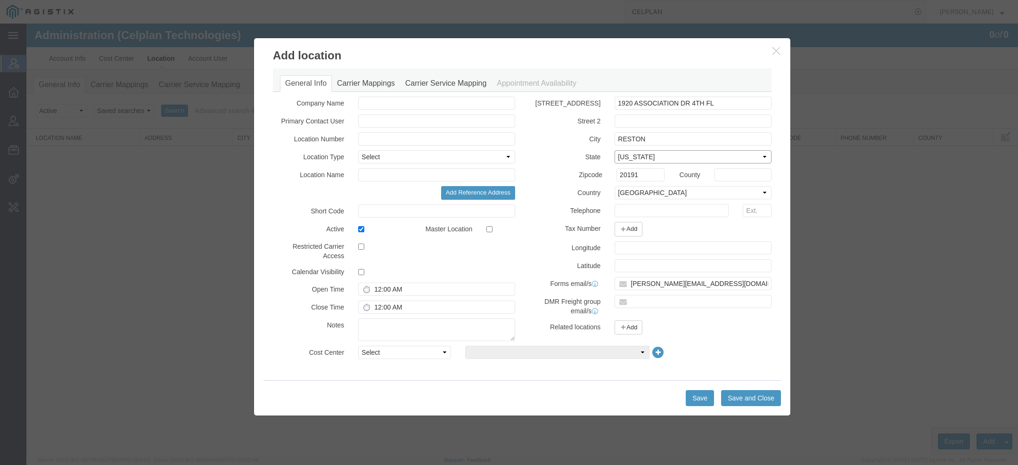
select select "VA"
click at [592, 193] on label "Country" at bounding box center [564, 191] width 85 height 11
copy label "n"
click at [623, 137] on input "RESTON" at bounding box center [692, 138] width 157 height 13
paste input "n"
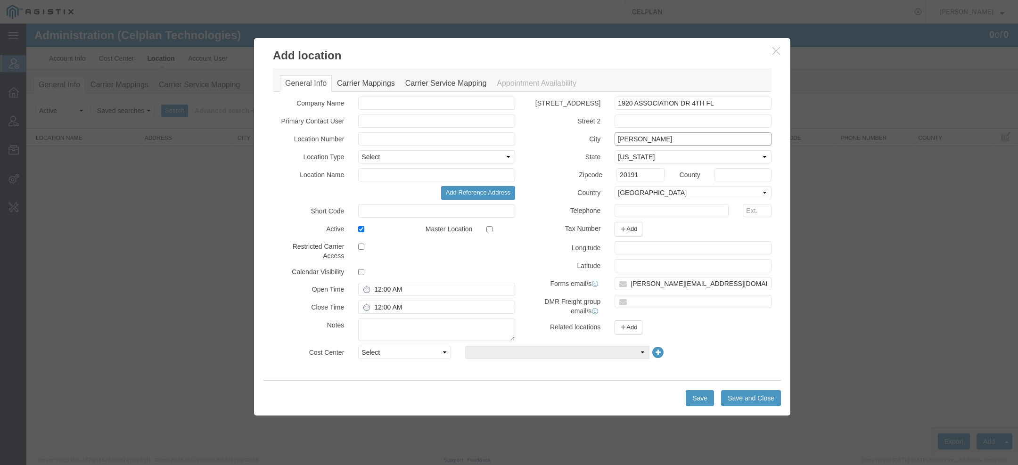
click at [651, 141] on input "Reston ESTON" at bounding box center [692, 138] width 157 height 13
click at [631, 140] on input "Reston" at bounding box center [692, 138] width 157 height 13
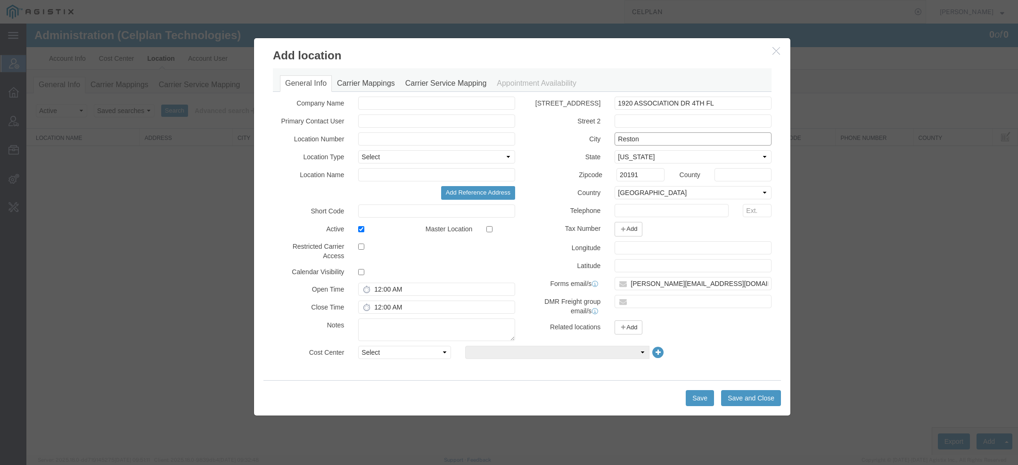
click at [630, 140] on input "Reston" at bounding box center [692, 138] width 157 height 13
type input "Reston"
click at [439, 178] on input "text" at bounding box center [436, 174] width 157 height 13
paste input "Reston"
drag, startPoint x: 378, startPoint y: 174, endPoint x: 391, endPoint y: 174, distance: 12.7
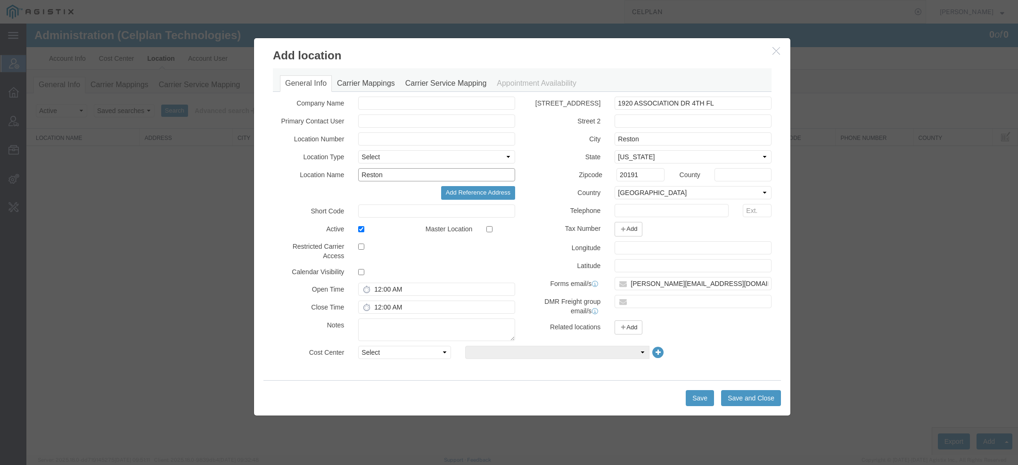
click at [391, 174] on input "Reston" at bounding box center [436, 174] width 157 height 13
type input "Reston"
click at [636, 99] on input "1920 ASSOCIATION DR 4TH FL" at bounding box center [692, 103] width 157 height 13
paste input "n"
drag, startPoint x: 678, startPoint y: 104, endPoint x: 729, endPoint y: 103, distance: 50.4
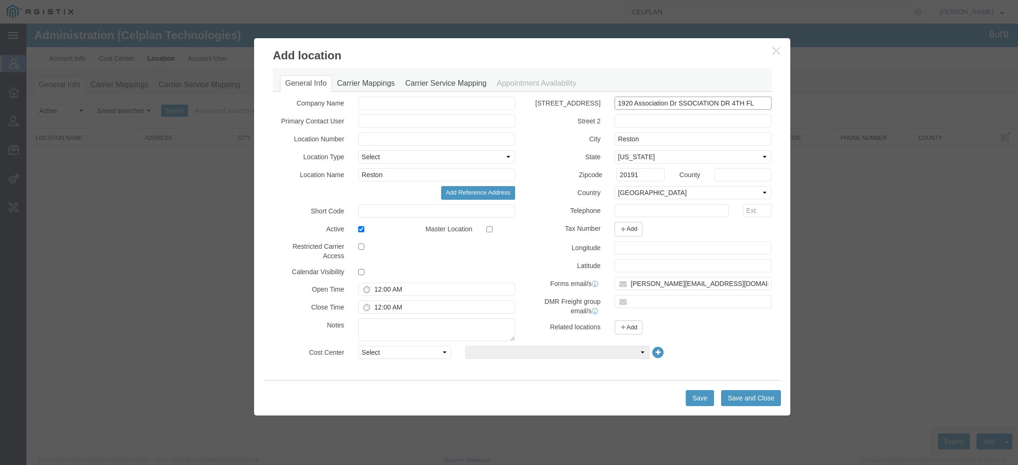
click at [729, 103] on input "1920 Association Dr SSOCIATION DR 4TH FL" at bounding box center [692, 103] width 157 height 13
drag, startPoint x: 678, startPoint y: 98, endPoint x: 741, endPoint y: 98, distance: 62.2
click at [741, 98] on input "1920 Association Dr 4TH FL" at bounding box center [692, 103] width 157 height 13
drag, startPoint x: 677, startPoint y: 104, endPoint x: 743, endPoint y: 104, distance: 65.5
click at [743, 104] on input "1920 Association Dr 4TH FL" at bounding box center [692, 103] width 157 height 13
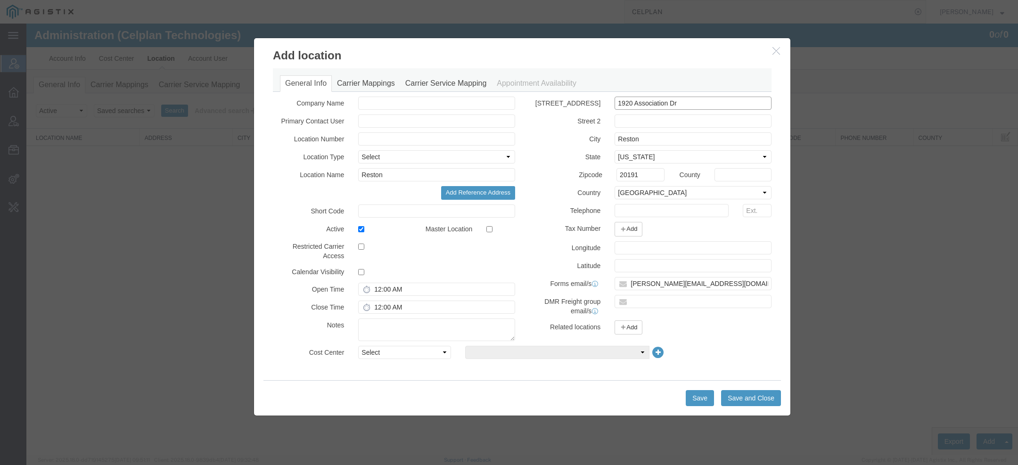
type input "1920 Association Dr"
click at [652, 121] on input "text" at bounding box center [692, 120] width 157 height 13
paste input "4TH FL"
type input "4TH FL"
click at [653, 127] on div "Street 1 1920 Association Dr Street 2 4TH FL City Reston State Select Alabama A…" at bounding box center [650, 218] width 256 height 243
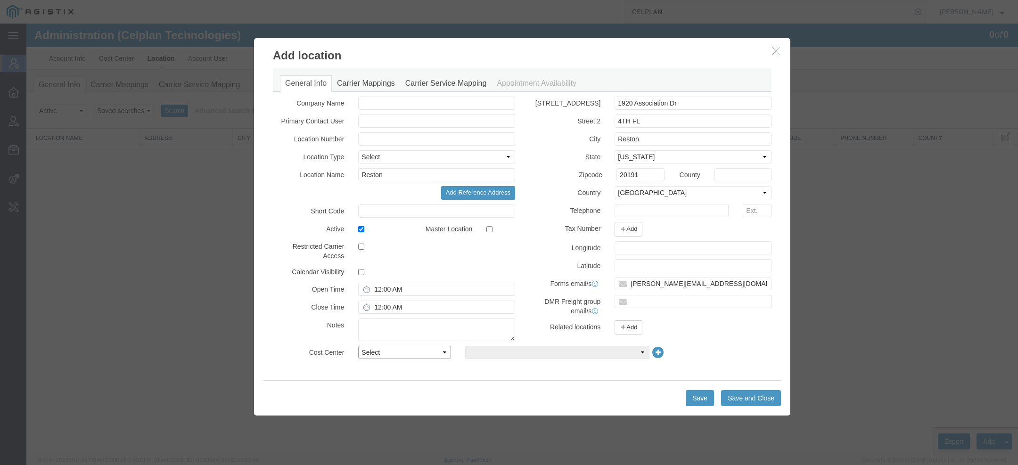
click at [397, 351] on select "Select Buyer Cost Center Department Operations Number Order Number Sales Person" at bounding box center [404, 352] width 93 height 13
select select "COSTCENTER"
click at [358, 346] on select "Select Buyer Cost Center Department Operations Number Order Number Sales Person" at bounding box center [404, 352] width 93 height 13
click at [483, 351] on select "Select Transportation" at bounding box center [557, 352] width 184 height 13
select select "2441249"
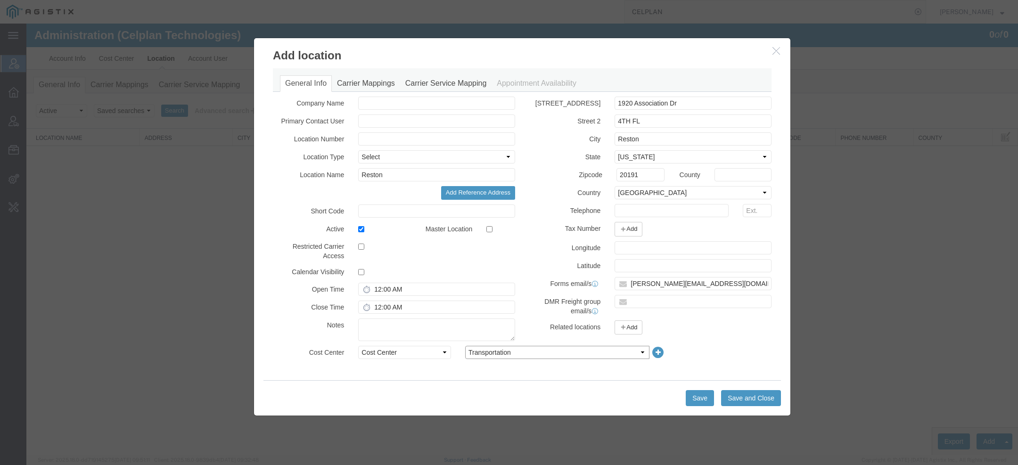
click at [465, 346] on select "Select Transportation" at bounding box center [557, 352] width 184 height 13
click at [419, 138] on input "text" at bounding box center [436, 138] width 157 height 13
paste input "1149417"
type input "1149417"
click at [749, 399] on button "Save and Close" at bounding box center [751, 398] width 60 height 16
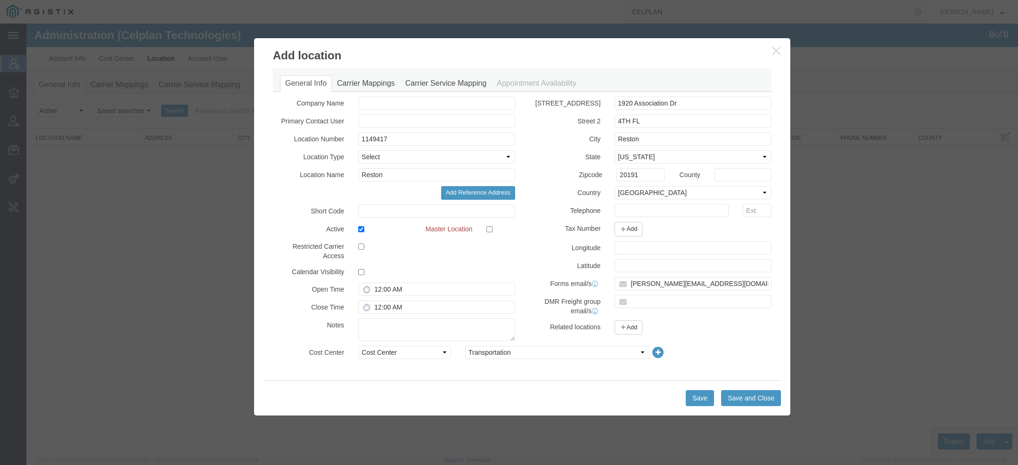
click at [484, 227] on div "Please assign a Master Location to the accounts" at bounding box center [500, 228] width 43 height 13
click at [487, 229] on input "checkbox" at bounding box center [489, 229] width 6 height 6
checkbox input "true"
click at [725, 394] on button "Save and Close" at bounding box center [751, 398] width 60 height 16
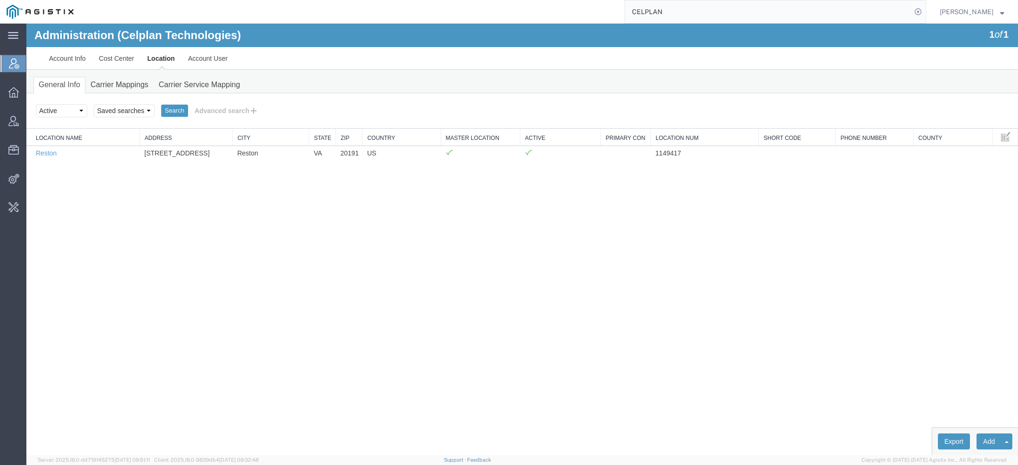
drag, startPoint x: 689, startPoint y: 16, endPoint x: 478, endPoint y: 5, distance: 211.8
click at [478, 5] on div "CELPLAN" at bounding box center [503, 12] width 846 height 24
type input "pg&e"
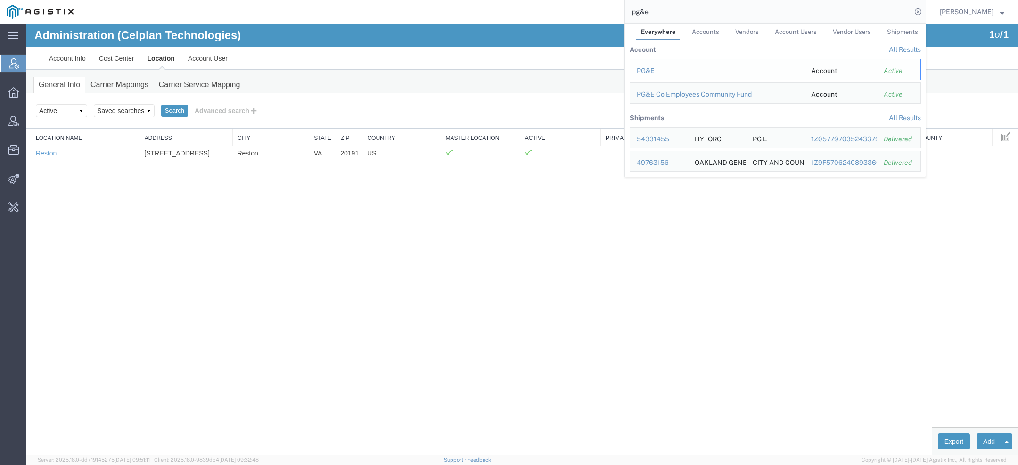
drag, startPoint x: 655, startPoint y: 67, endPoint x: 629, endPoint y: 45, distance: 34.4
click at [655, 68] on div "PG&E" at bounding box center [716, 71] width 161 height 10
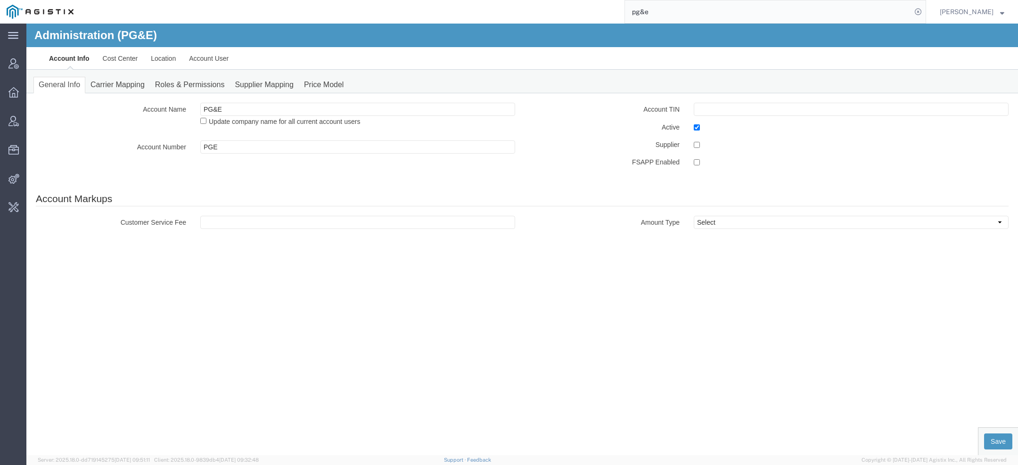
click at [136, 97] on div "Account Name PG&E Update company name for all current account users Account Num…" at bounding box center [521, 168] width 991 height 150
click at [258, 79] on link "Supplier Mapping" at bounding box center [263, 85] width 69 height 16
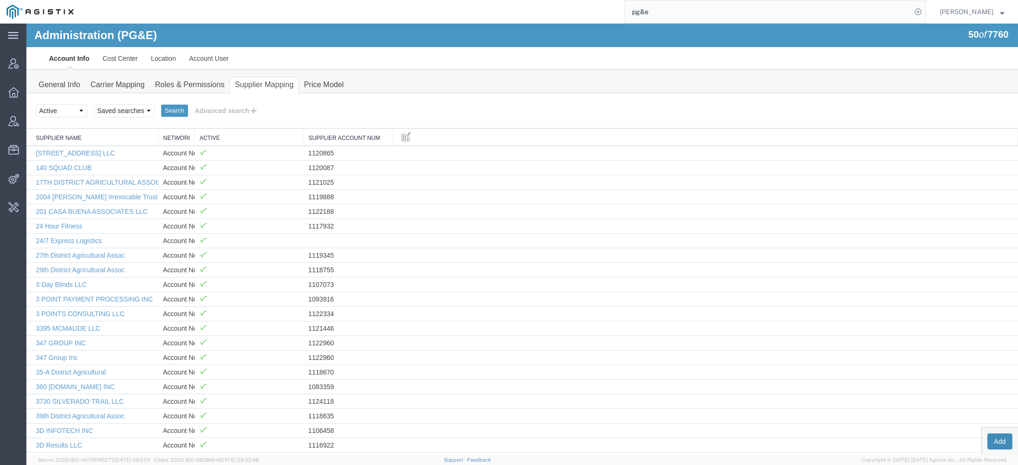
click at [994, 444] on button "Add" at bounding box center [999, 441] width 25 height 16
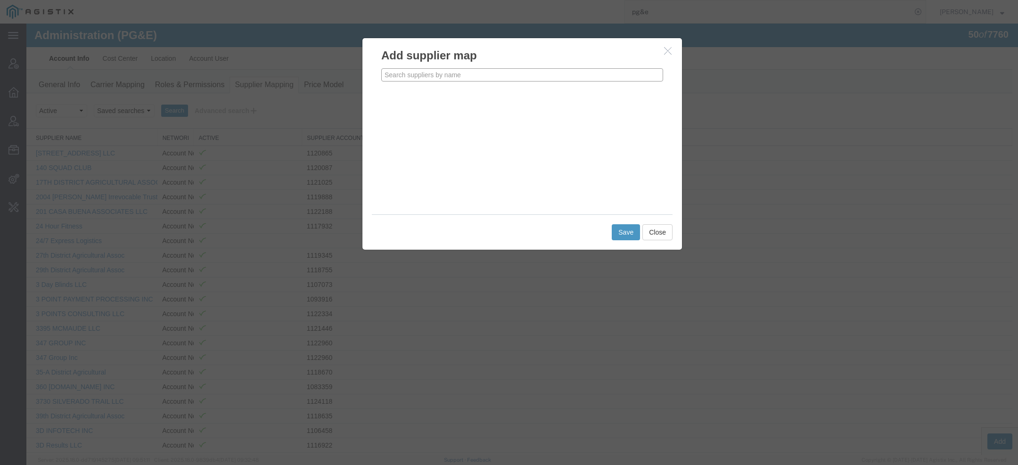
click at [443, 79] on input "text" at bounding box center [522, 74] width 282 height 13
click at [452, 87] on p "Celplan Technologies" at bounding box center [521, 90] width 269 height 8
type input "Celplan Technologies"
click at [407, 121] on label "Use Account Network" at bounding box center [423, 124] width 84 height 10
click at [387, 121] on input "Use Account Network" at bounding box center [384, 124] width 6 height 6
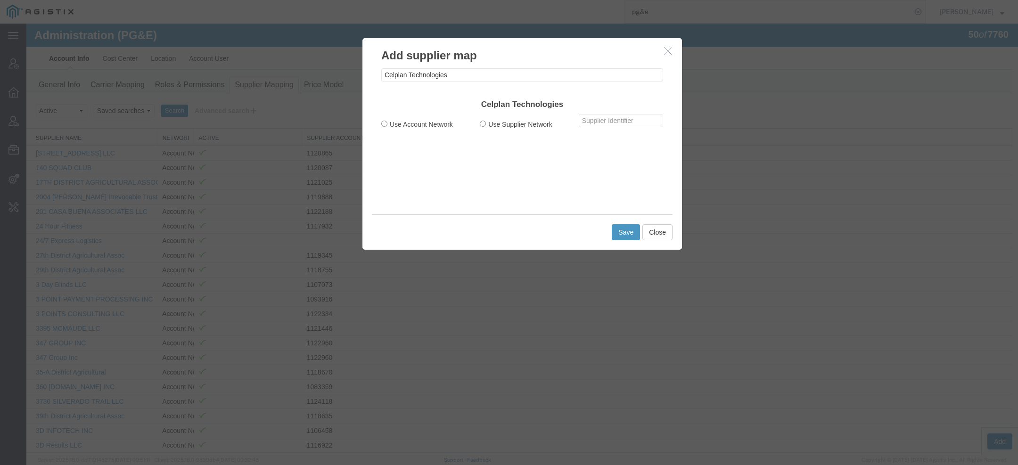
radio input "true"
click at [594, 119] on input "text" at bounding box center [621, 120] width 84 height 13
paste input "1149417"
type input "1149417"
click at [629, 238] on button "Save" at bounding box center [625, 232] width 28 height 16
